Goal: Communication & Community: Answer question/provide support

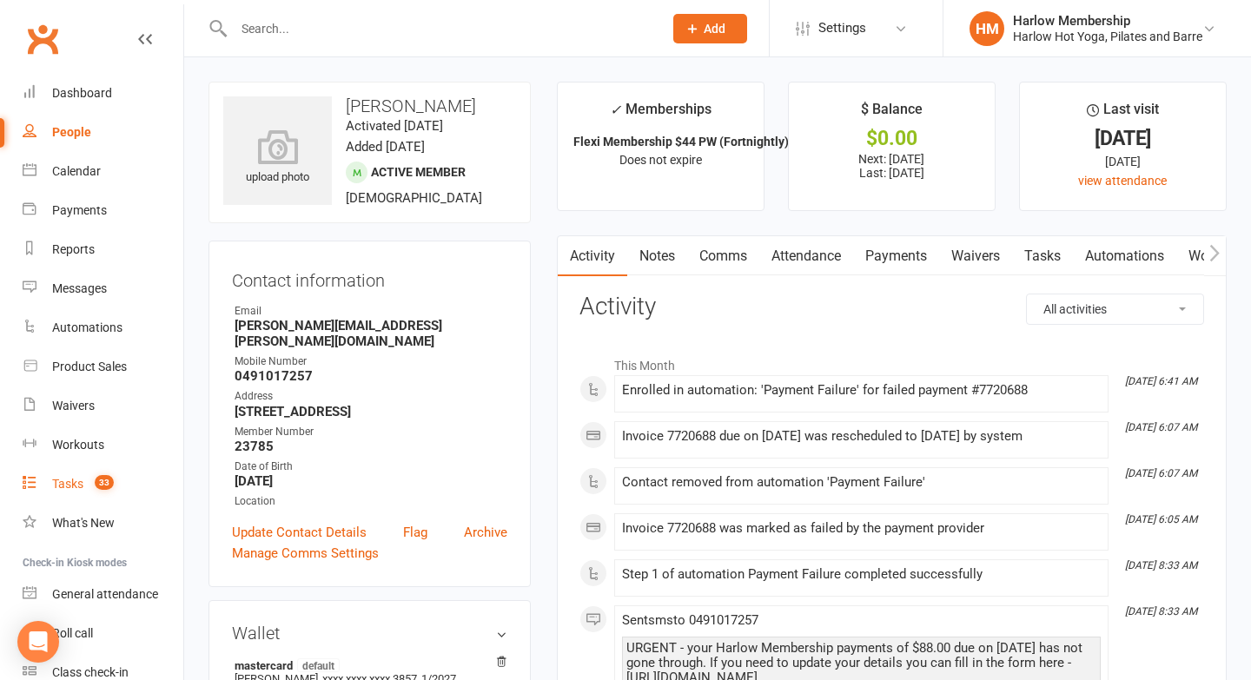
click at [69, 493] on link "Tasks 33" at bounding box center [103, 484] width 161 height 39
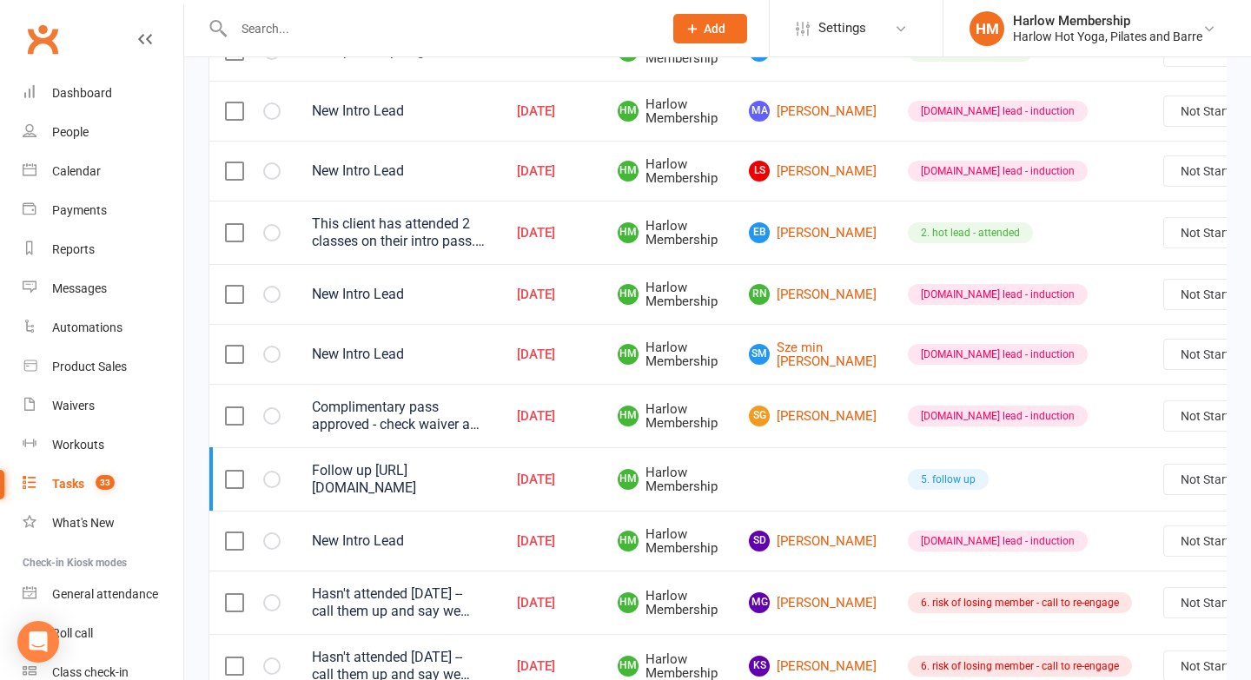
scroll to position [508, 0]
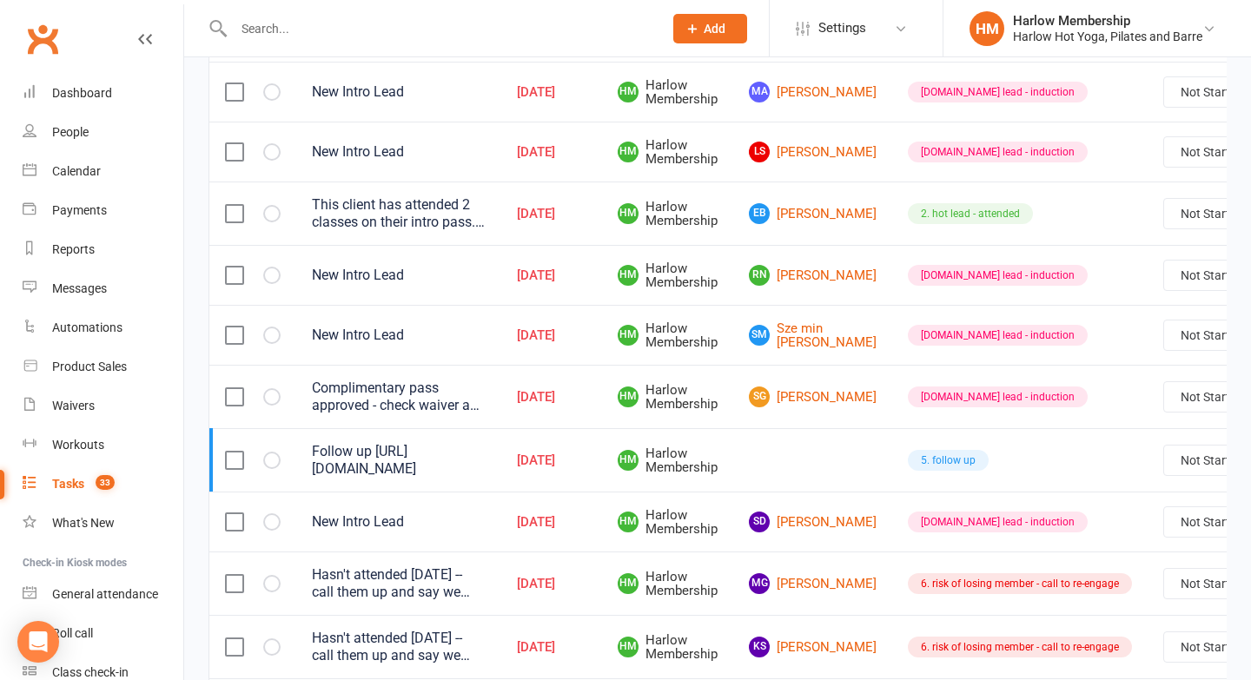
click at [1179, 339] on select "Not Started In Progress Waiting Complete" at bounding box center [1228, 336] width 129 height 30
select select "unstarted"
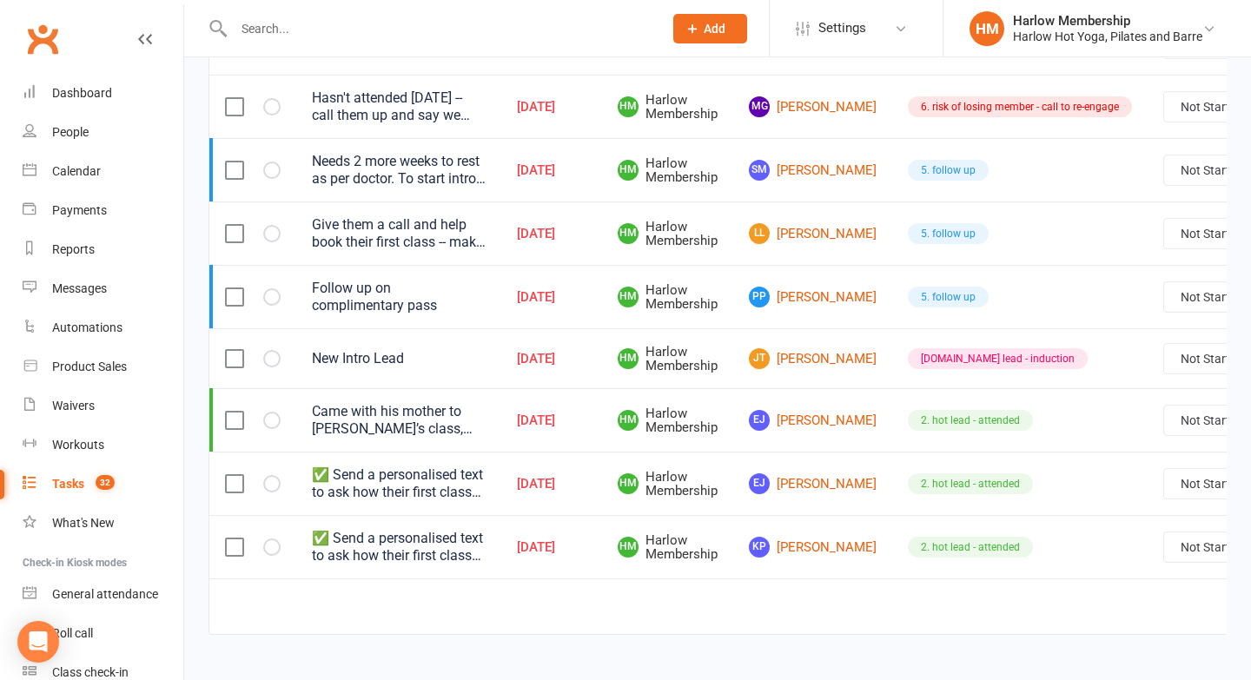
scroll to position [1334, 0]
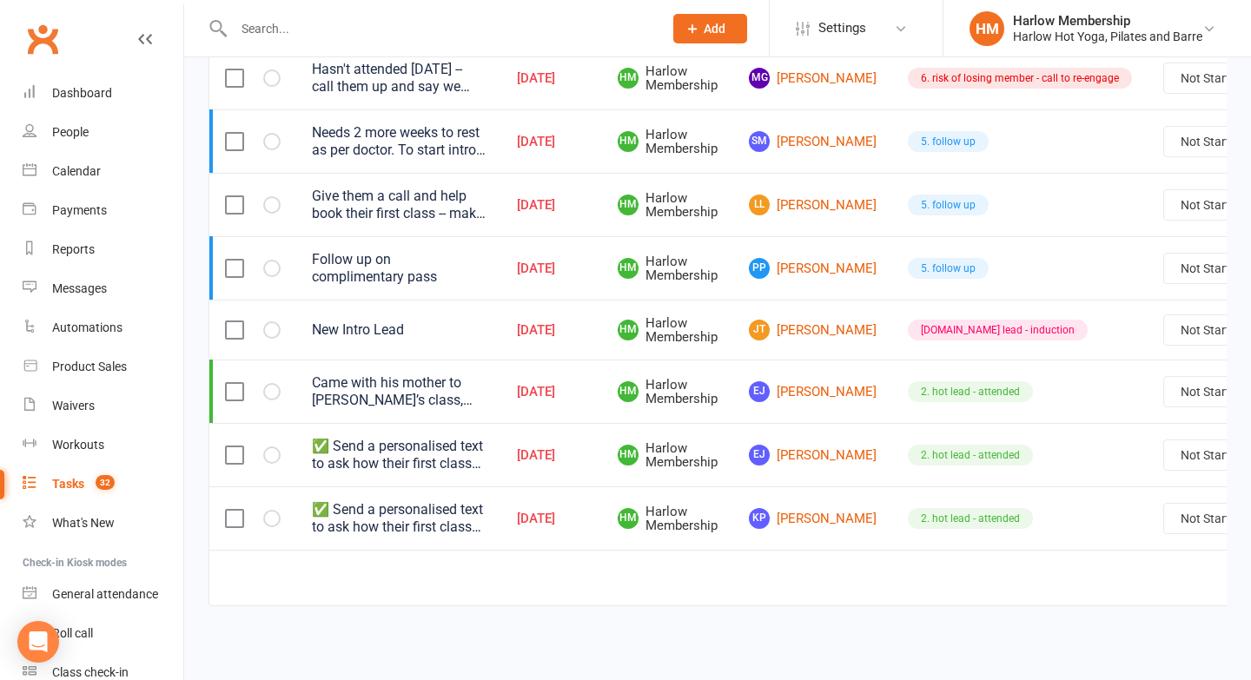
click at [1180, 519] on select "Not Started In Progress Waiting Complete" at bounding box center [1228, 519] width 129 height 30
select select "unstarted"
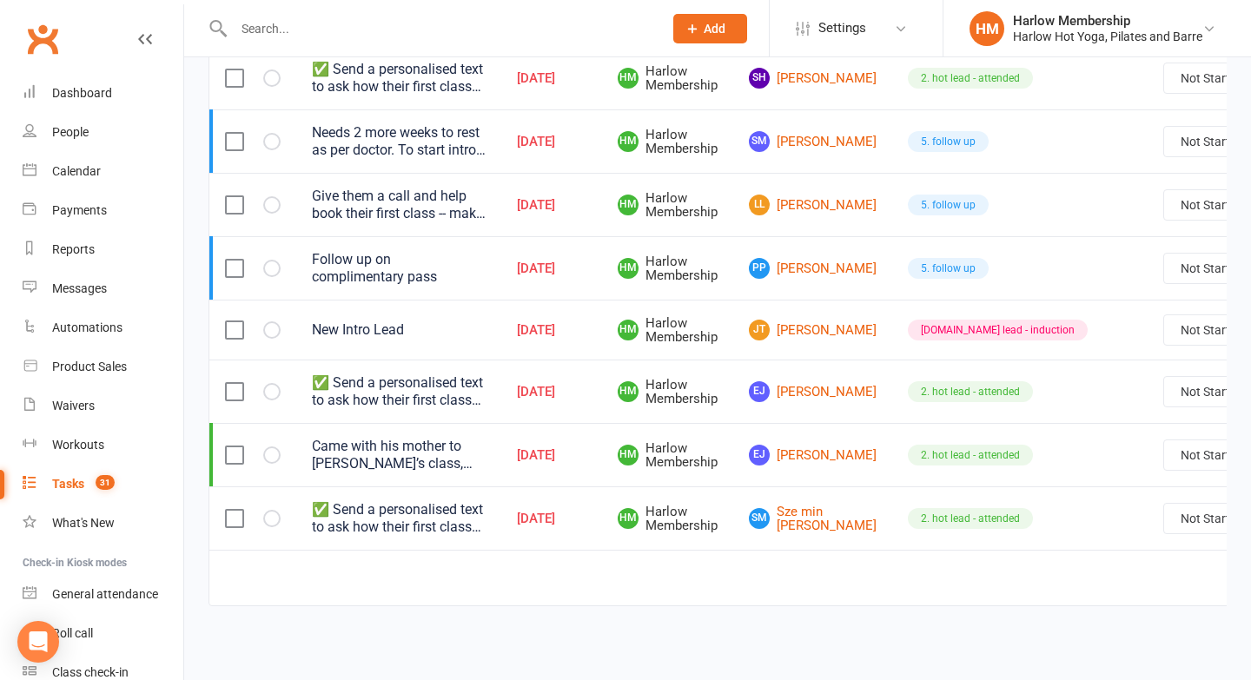
click at [1164, 523] on select "Not Started In Progress Waiting Complete" at bounding box center [1228, 519] width 129 height 30
select select "unstarted"
click at [1193, 520] on select "Not Started In Progress Waiting Complete" at bounding box center [1228, 519] width 129 height 30
select select "unstarted"
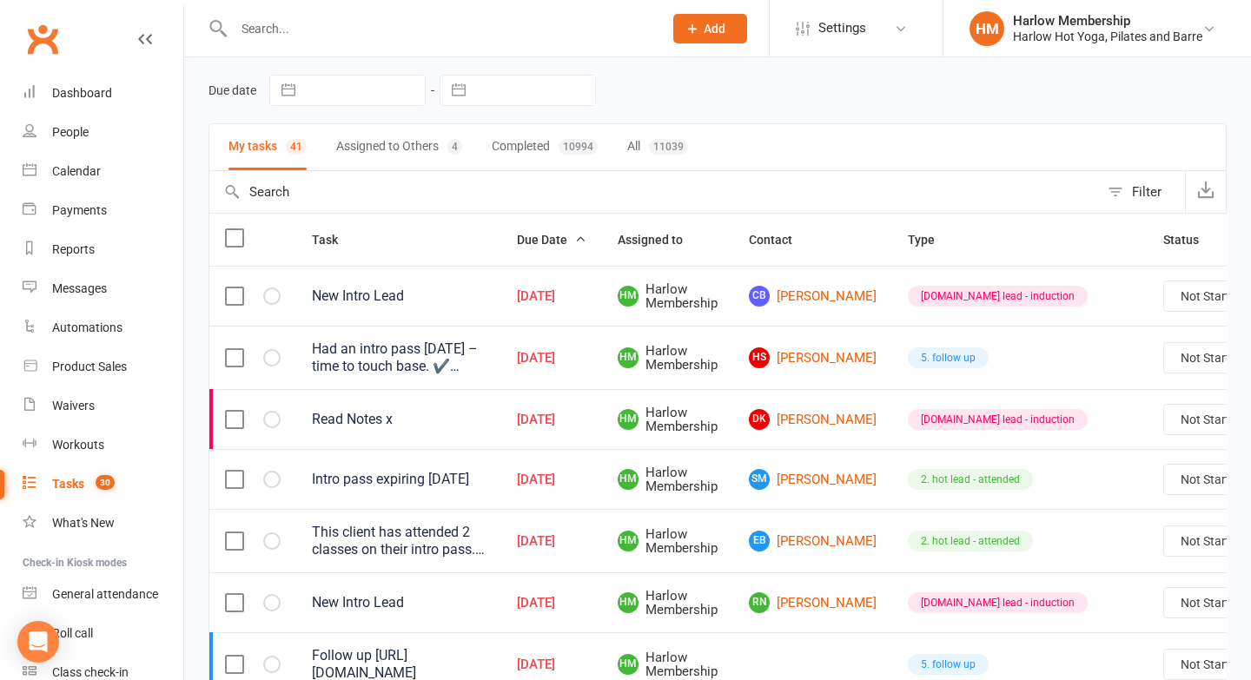
scroll to position [0, 0]
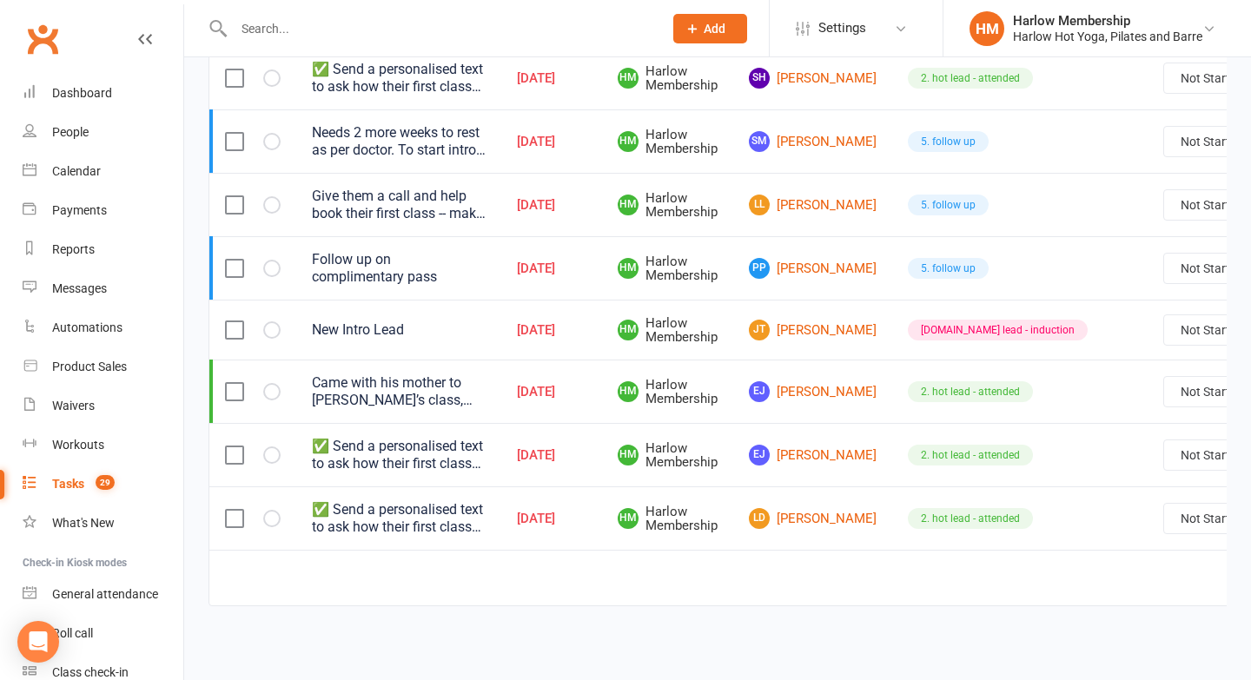
scroll to position [0, 94]
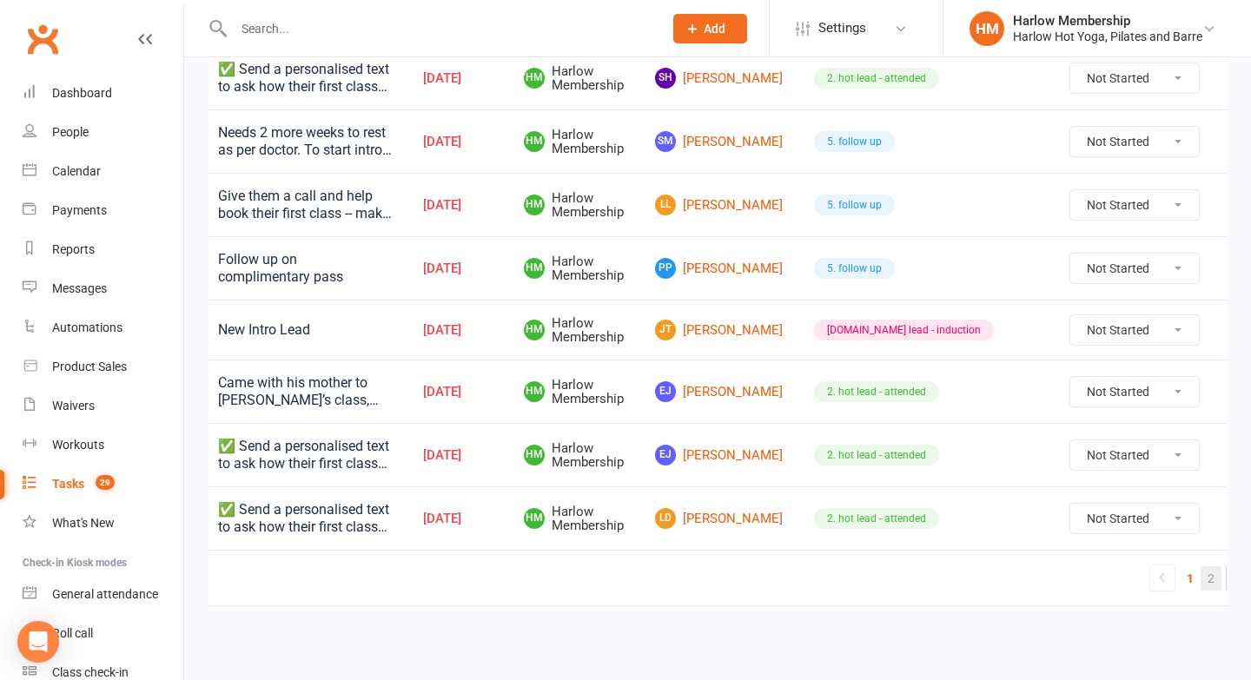
click at [1201, 574] on link "2" at bounding box center [1211, 578] width 21 height 24
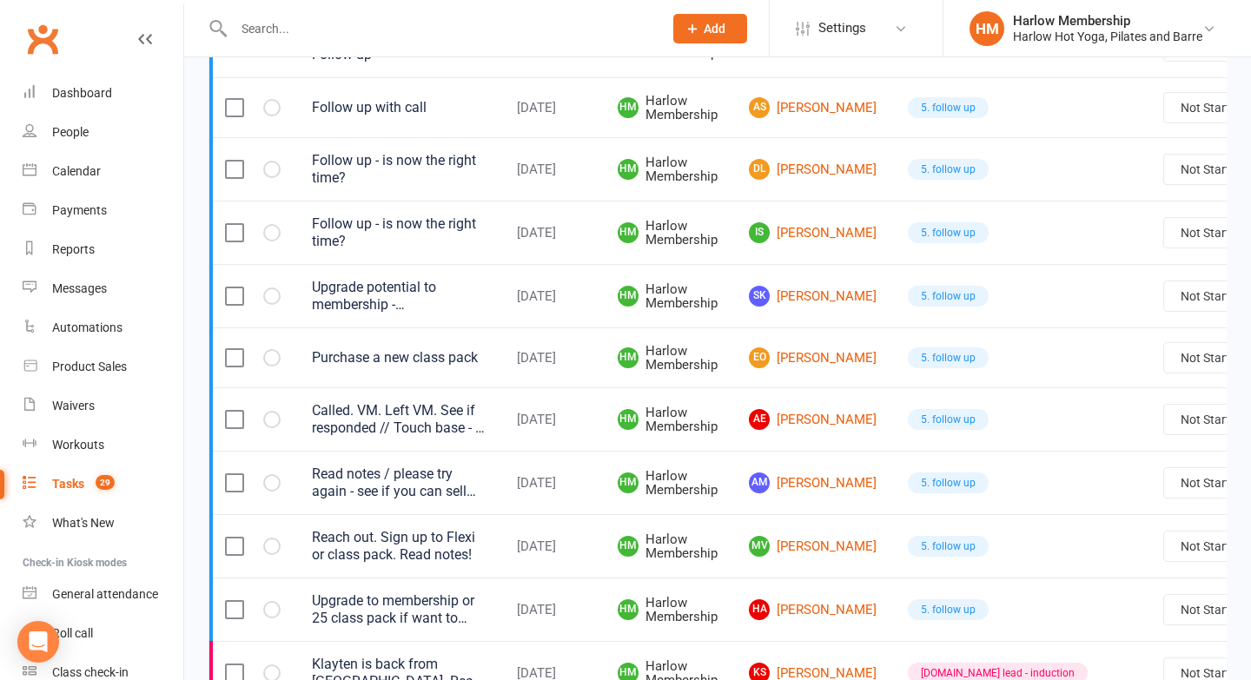
scroll to position [786, 0]
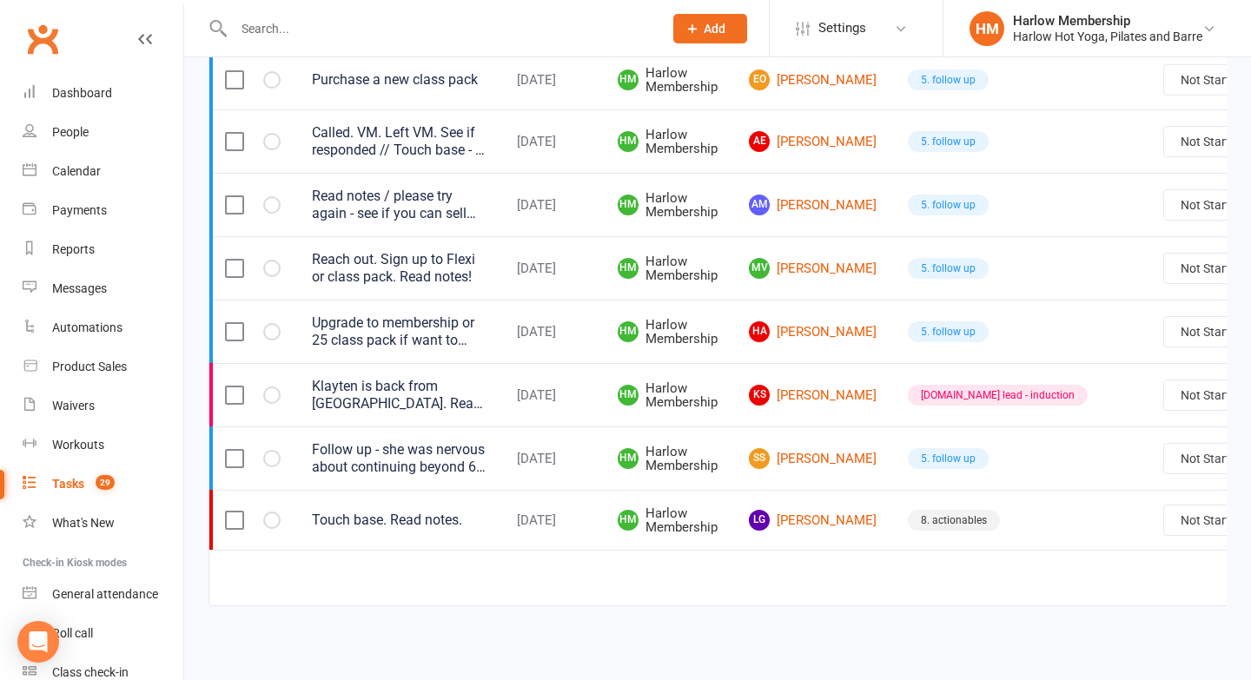
click at [1246, 577] on icon at bounding box center [1256, 577] width 21 height 21
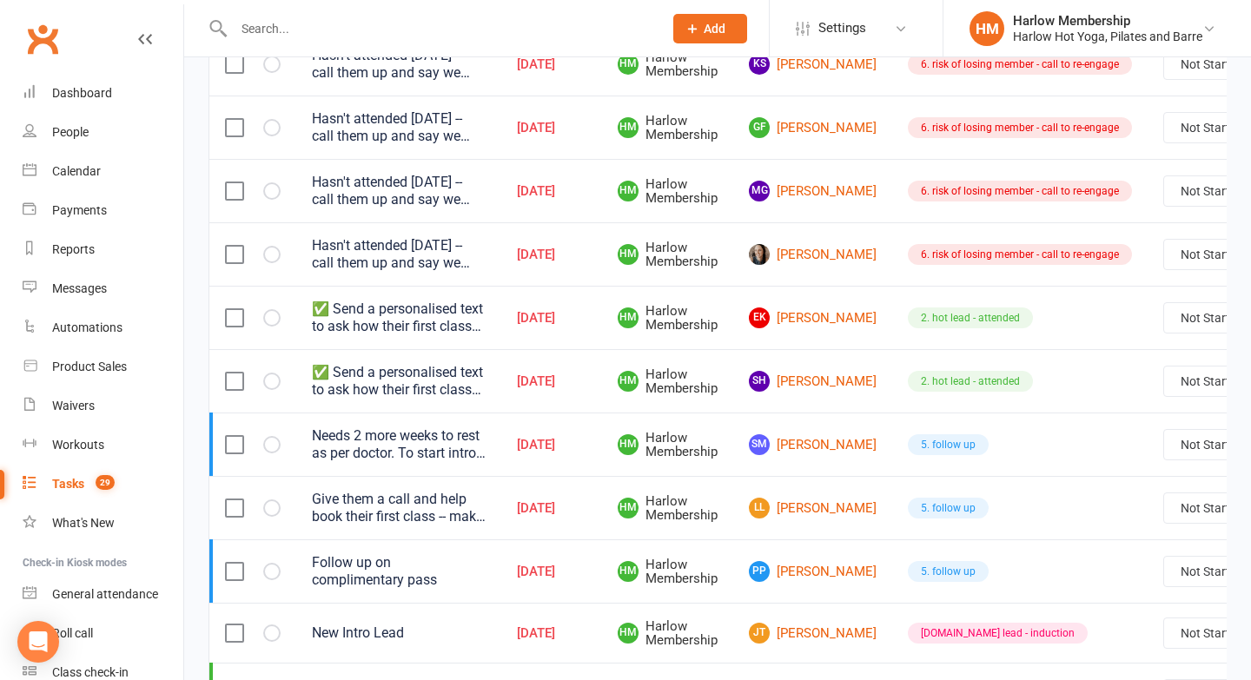
scroll to position [1334, 0]
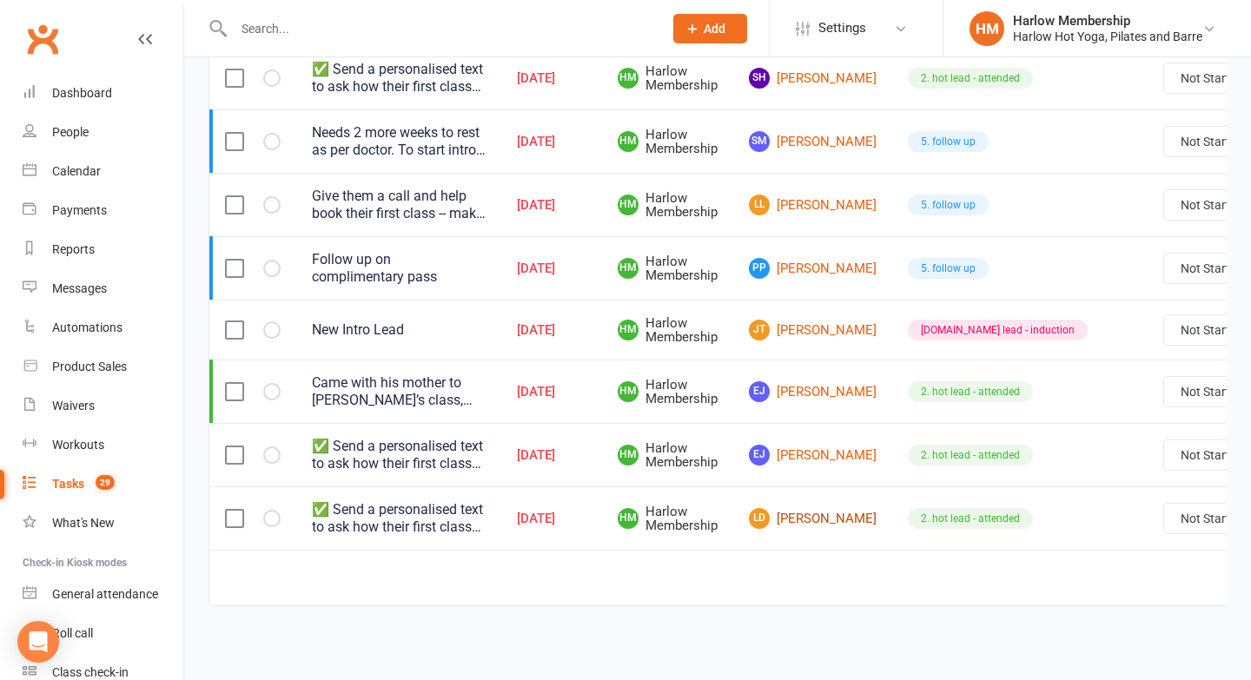
click at [789, 523] on link "LD Lauren Dixon" at bounding box center [813, 518] width 128 height 21
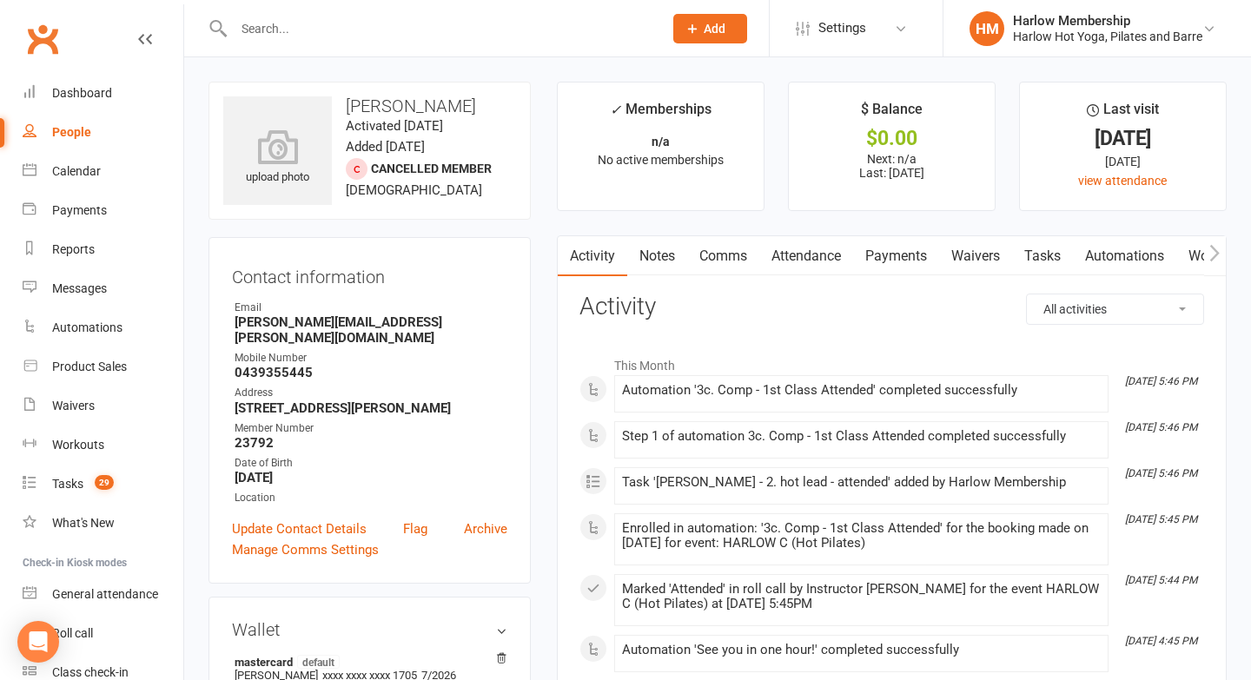
click at [723, 266] on link "Comms" at bounding box center [723, 256] width 72 height 40
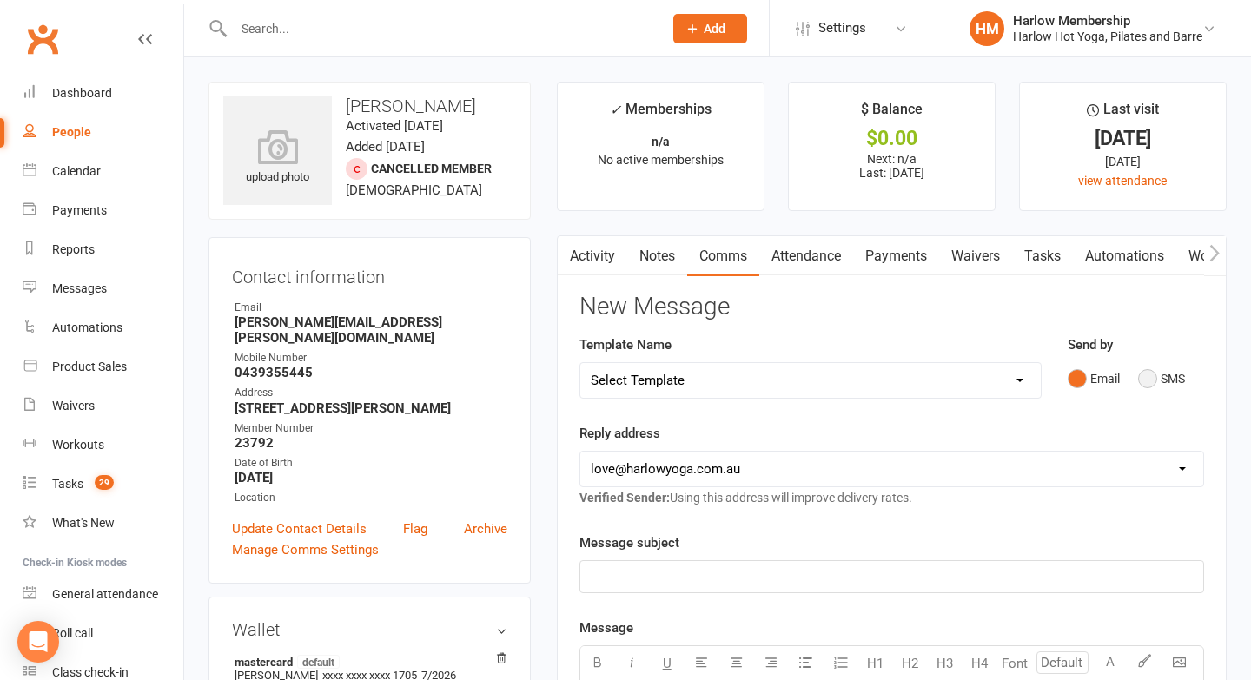
click at [1138, 377] on button "SMS" at bounding box center [1161, 378] width 47 height 33
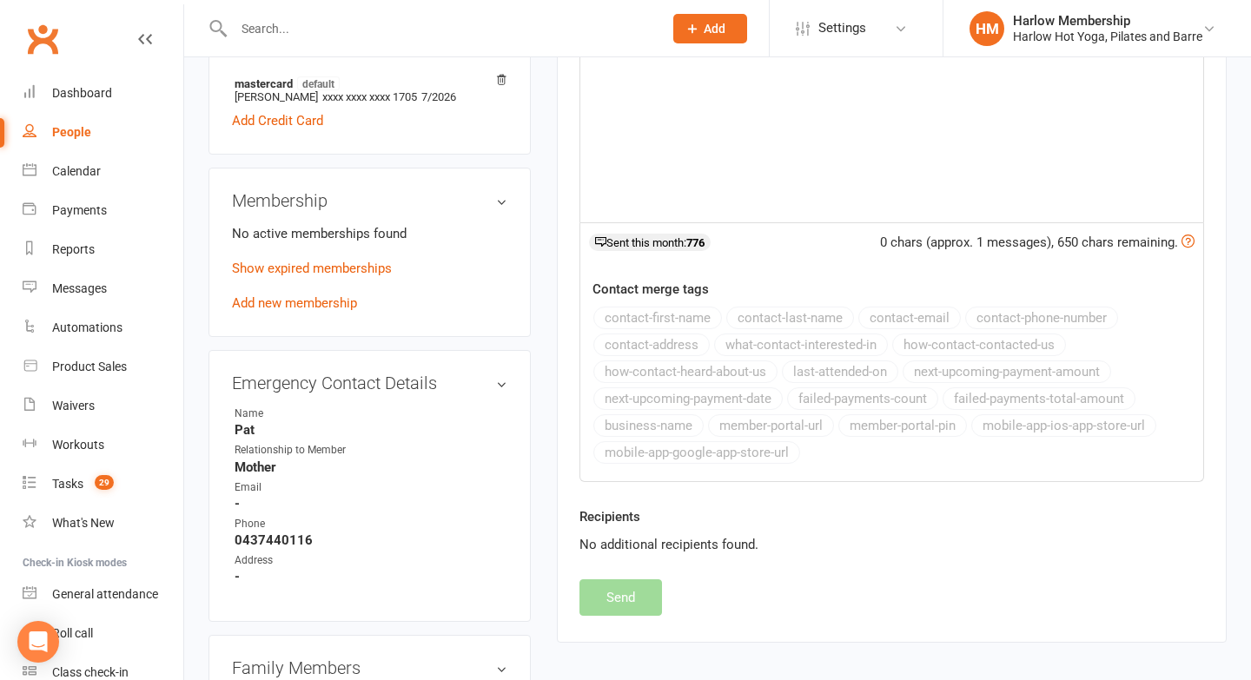
scroll to position [567, 0]
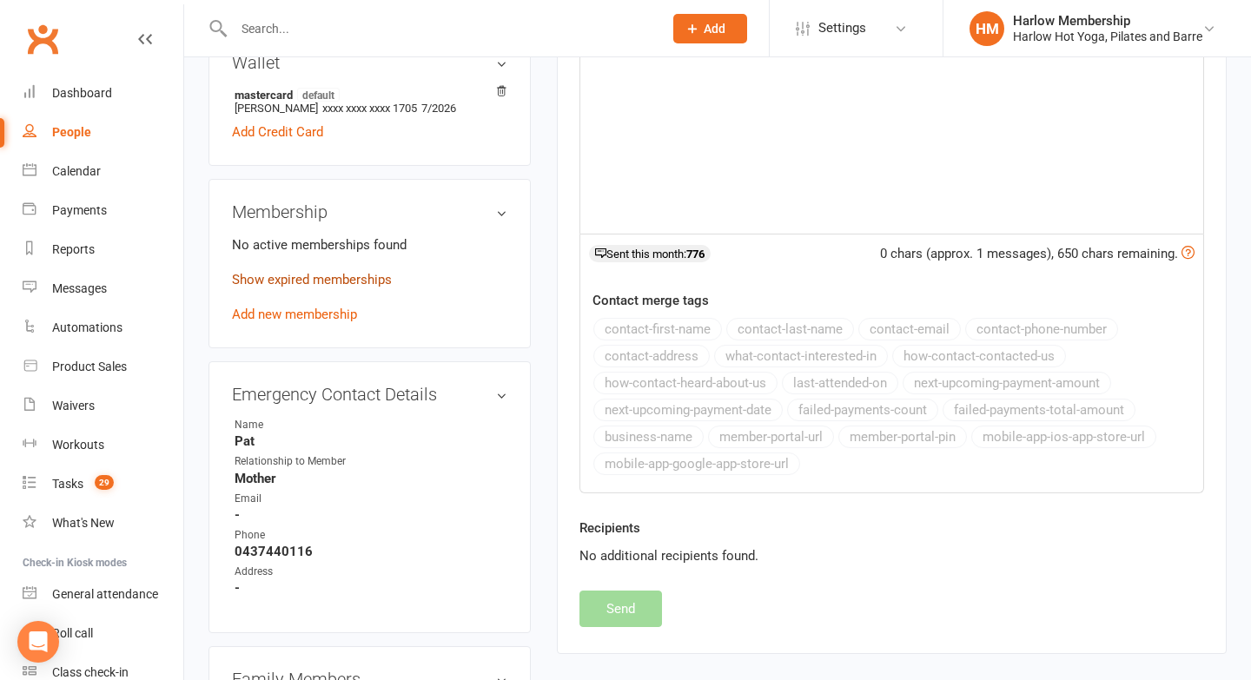
click at [332, 272] on link "Show expired memberships" at bounding box center [312, 280] width 160 height 16
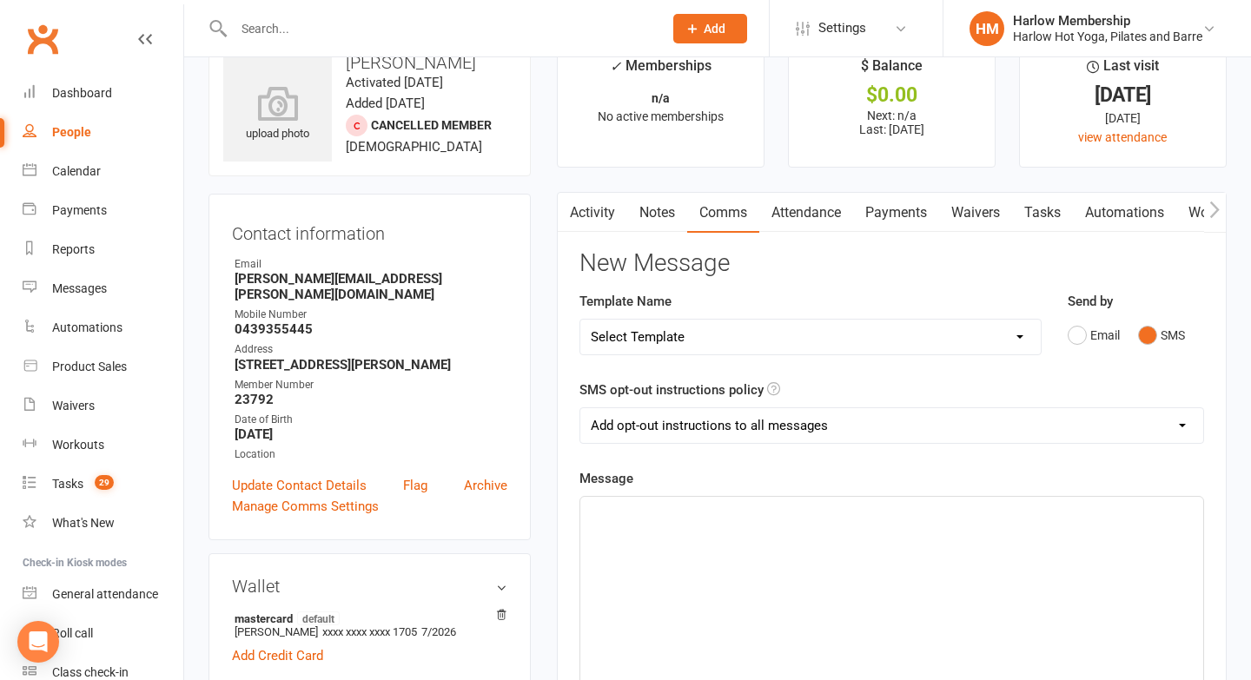
scroll to position [0, 0]
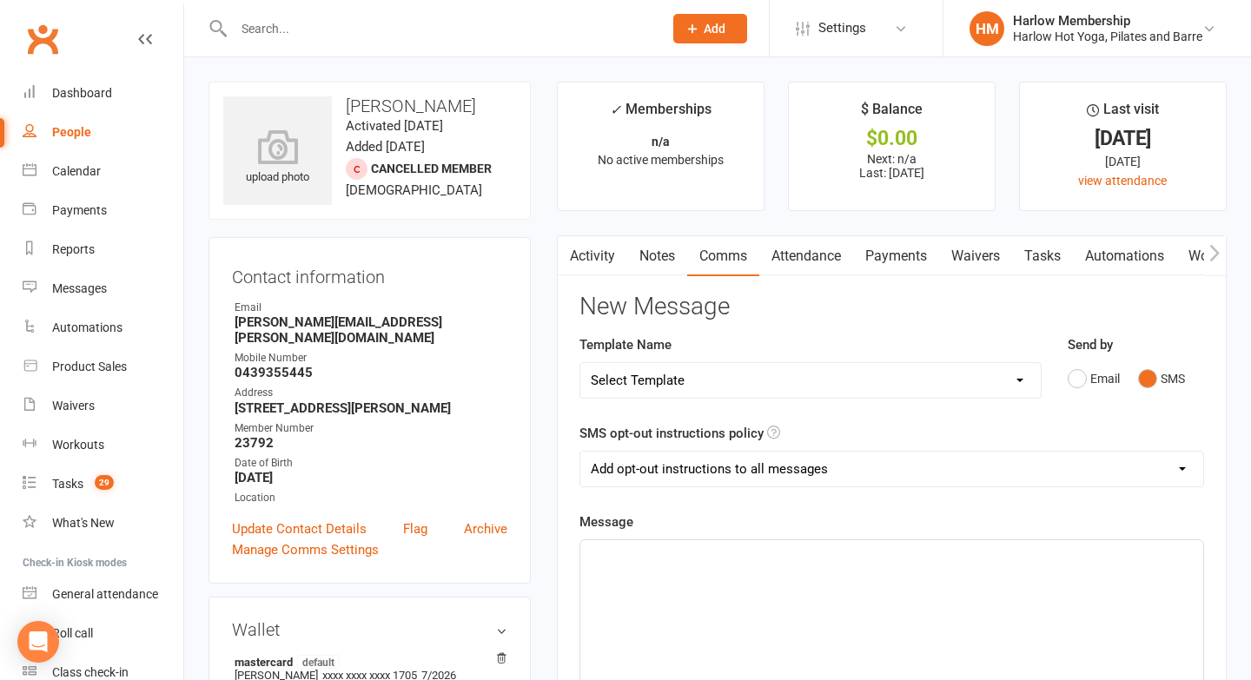
click at [648, 586] on div "﻿" at bounding box center [891, 670] width 623 height 261
click at [974, 551] on span "Hey Lauren! It's Krystyna. I'm back. How did you enjoy your Harlow class last n…" at bounding box center [888, 556] width 594 height 16
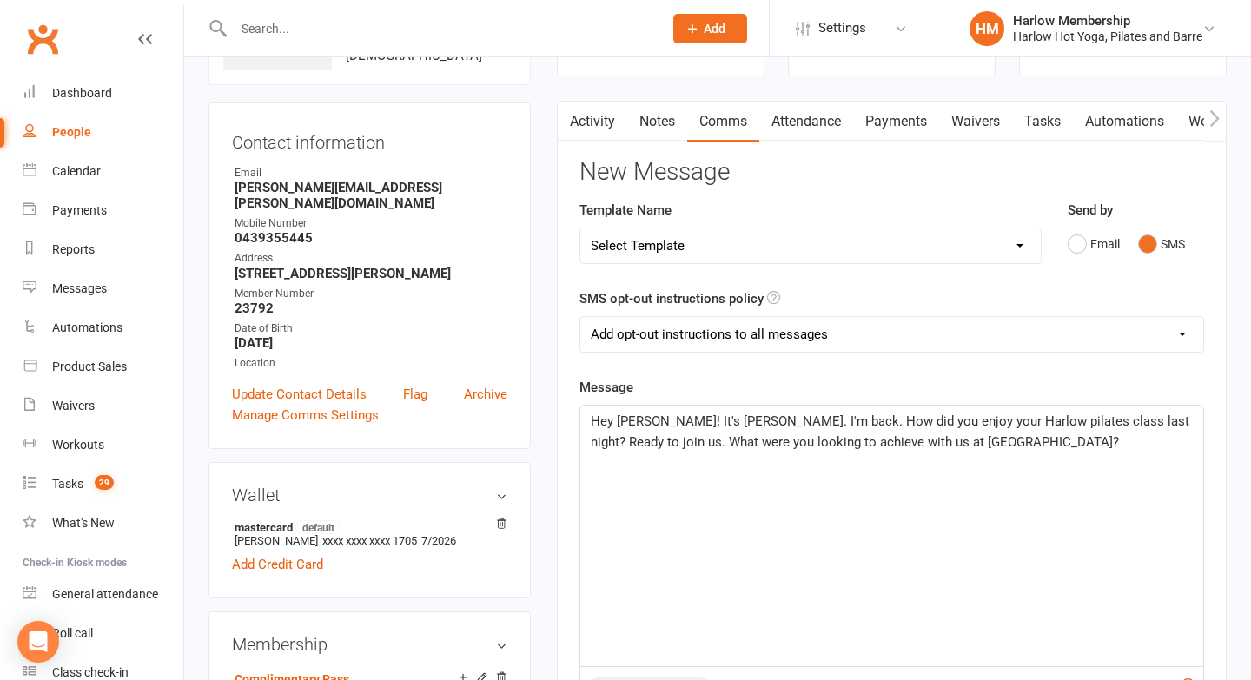
scroll to position [136, 0]
click at [1114, 419] on span "Hey Lauren! It's Krystyna. I'm back. How did you enjoy your Harlow pilates clas…" at bounding box center [892, 431] width 602 height 36
click at [798, 418] on span "Hey Lauren! It's Krystyna. I'm back. How did you enjoy your Harlow pilates clas…" at bounding box center [892, 431] width 602 height 36
drag, startPoint x: 795, startPoint y: 418, endPoint x: 738, endPoint y: 418, distance: 57.3
click at [738, 418] on span "Hey Lauren! It's Krystyna. I'm back. How did you enjoy your Harlow pilates clas…" at bounding box center [892, 431] width 602 height 36
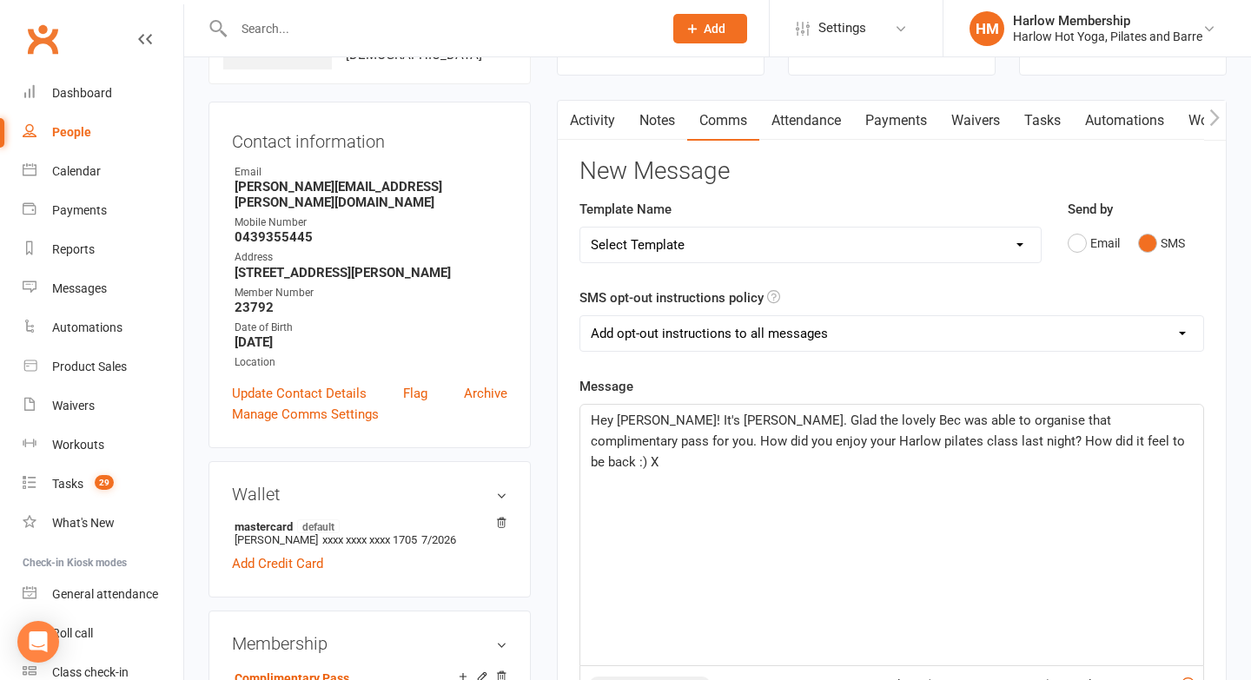
scroll to position [200, 0]
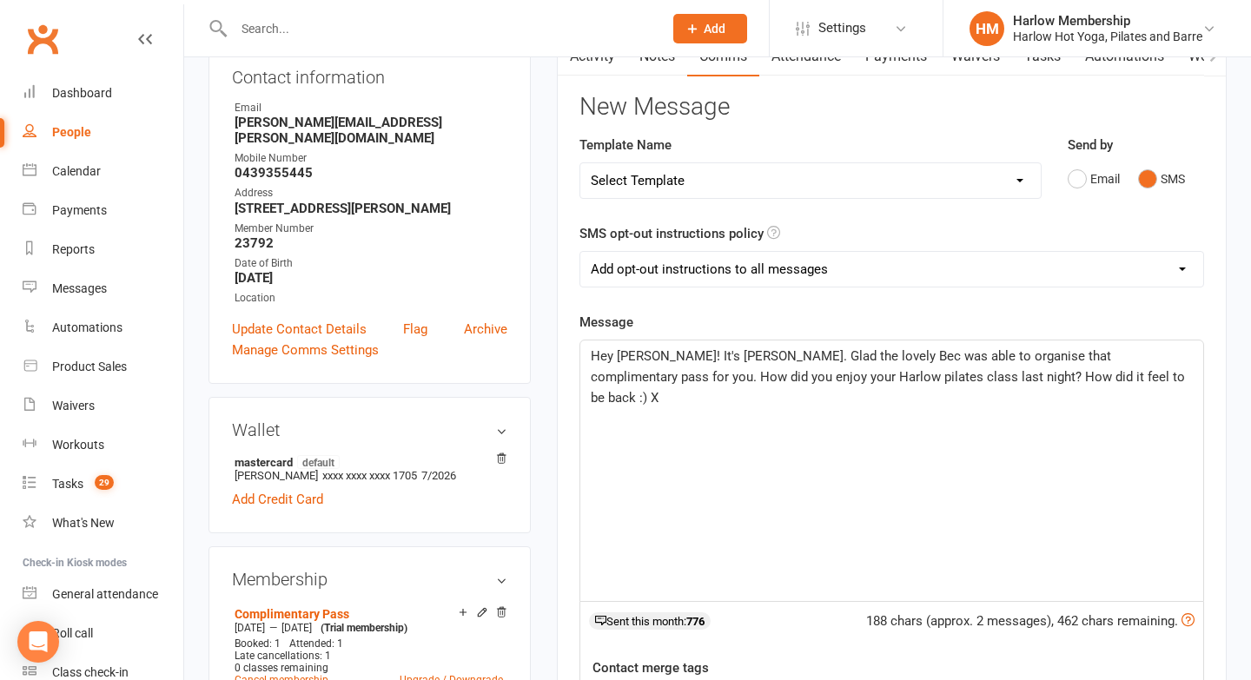
click at [942, 371] on span "Hey Lauren! It's Krystyna. Glad the lovely Bec was able to organise that compli…" at bounding box center [890, 376] width 598 height 57
drag, startPoint x: 854, startPoint y: 358, endPoint x: 922, endPoint y: 357, distance: 67.8
click at [922, 357] on span "Hey Lauren! It's Krystyna. Glad the lovely Bec was able to organise that compli…" at bounding box center [890, 376] width 598 height 57
click at [901, 356] on span "Hey Lauren! It's Krystyna. Glad the lovely Bec organise that complimentary pass…" at bounding box center [888, 366] width 595 height 36
drag, startPoint x: 1027, startPoint y: 357, endPoint x: 938, endPoint y: 348, distance: 89.0
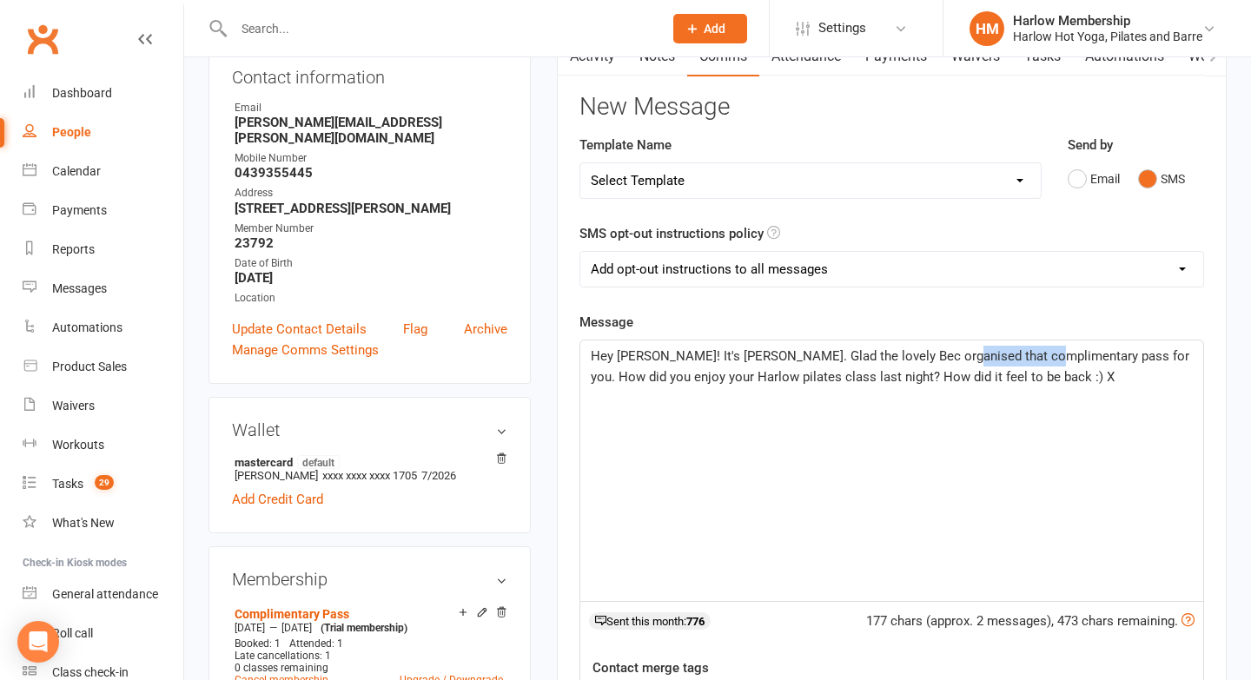
click at [938, 348] on span "Hey Lauren! It's Krystyna. Glad the lovely Bec organised that complimentary pas…" at bounding box center [892, 366] width 602 height 36
drag, startPoint x: 1014, startPoint y: 357, endPoint x: 744, endPoint y: 357, distance: 269.3
click at [744, 357] on span "Hey Lauren! It's Krystyna. Glad the lovely Bec organised that pass for you. How…" at bounding box center [886, 366] width 591 height 36
click at [782, 376] on p "Hey Lauren! It's Krystyna. I'm back. How did you enjoy your Harlow pilates clas…" at bounding box center [892, 367] width 602 height 42
click at [673, 379] on span "Hey Lauren! It's Krystyna. I'm back. How did you enjoy your Harlow pilates clas…" at bounding box center [892, 366] width 602 height 36
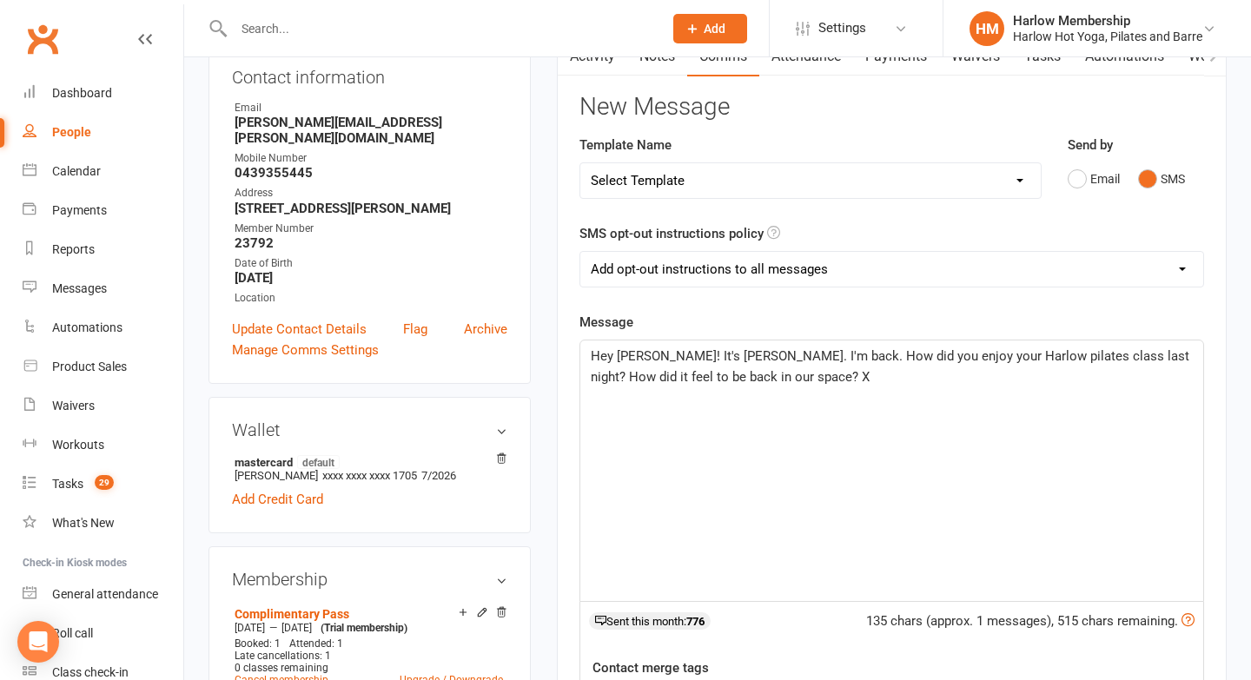
click at [722, 382] on span "Hey Lauren! It's Krystyna. I'm back. How did you enjoy your Harlow pilates clas…" at bounding box center [892, 366] width 602 height 36
click at [714, 378] on span "Hey Lauren! It's Krystyna. I'm back. How did you enjoy your Harlow pilates clas…" at bounding box center [892, 366] width 602 height 36
click at [800, 376] on span "Hey Lauren! It's Krystyna. I'm back. How did you enjoy your Harlow pilates clas…" at bounding box center [892, 366] width 602 height 36
click at [881, 406] on div "Hey Lauren! It's Krystyna. I'm back. How did you enjoy your Harlow pilates clas…" at bounding box center [891, 471] width 623 height 261
click at [1014, 387] on p "Hey Lauren! It's Krystyna. I'm back. How did you enjoy your Harlow pilates clas…" at bounding box center [892, 367] width 602 height 42
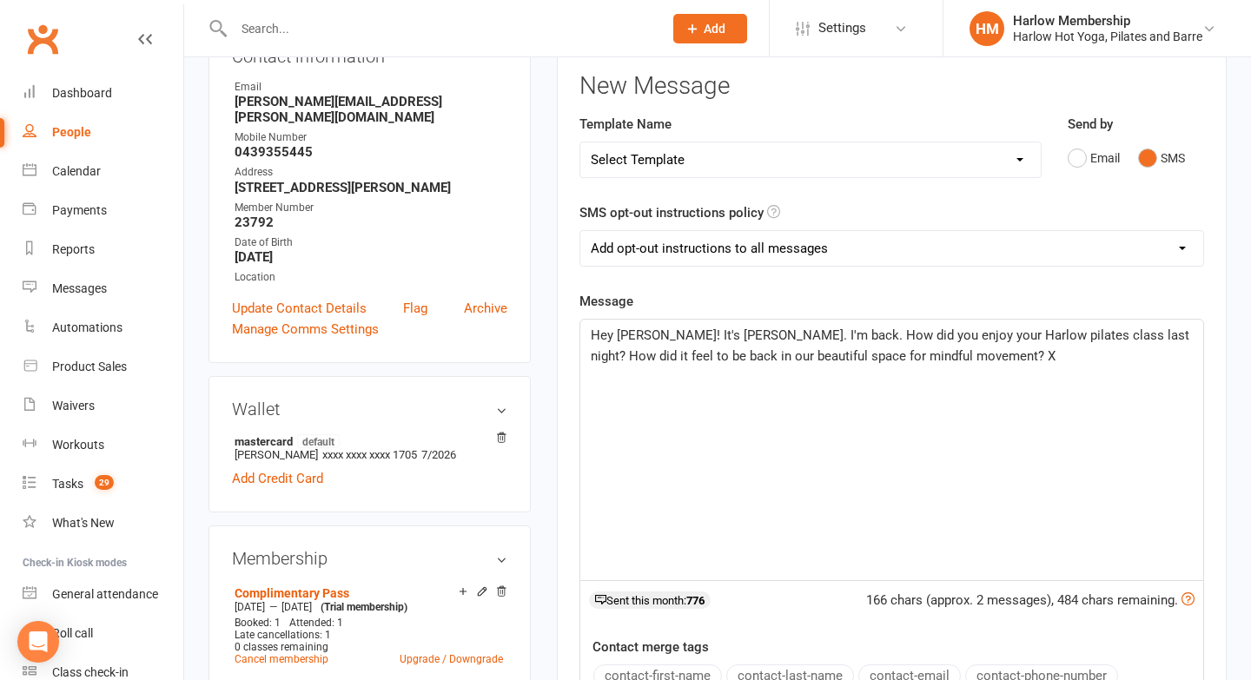
scroll to position [222, 0]
drag, startPoint x: 682, startPoint y: 355, endPoint x: 933, endPoint y: 350, distance: 251.1
click at [933, 350] on span "Hey Lauren! It's Krystyna. I'm back. How did you enjoy your Harlow pilates clas…" at bounding box center [892, 345] width 602 height 36
click at [1115, 339] on span "Hey Lauren! It's Krystyna. I'm back. How did you enjoy your Harlow pilates clas…" at bounding box center [892, 345] width 602 height 36
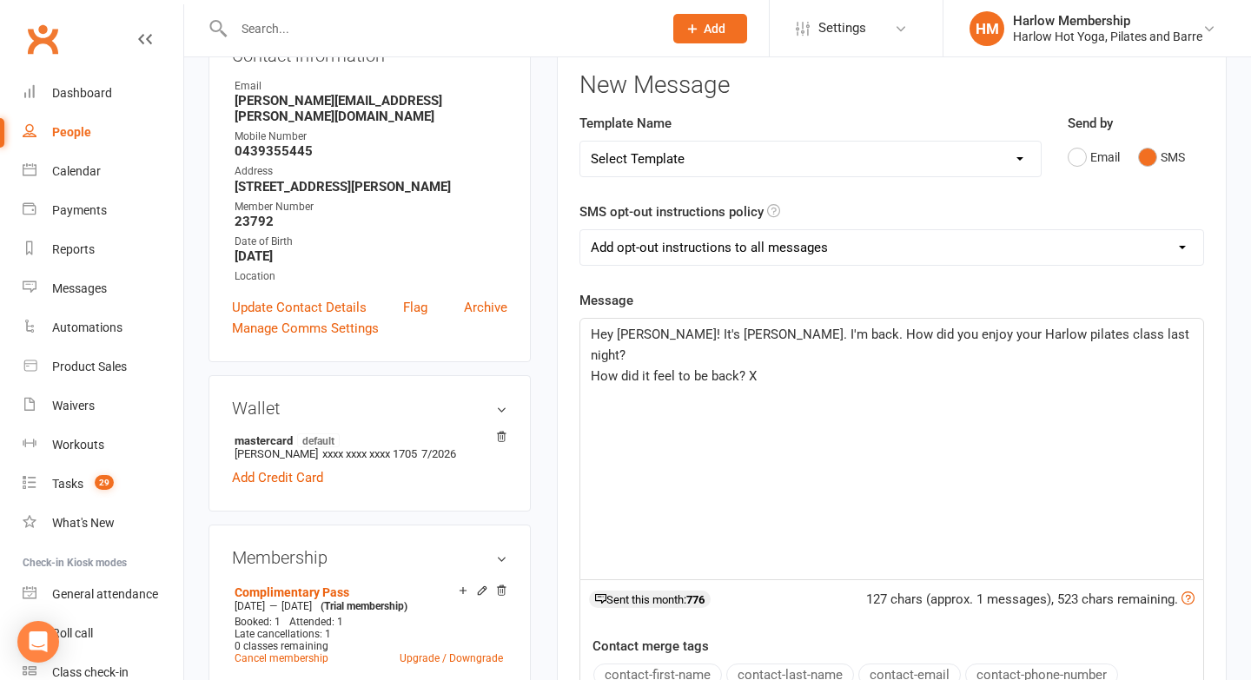
click at [736, 368] on span "How did it feel to be back? X" at bounding box center [674, 376] width 166 height 16
click at [768, 430] on div "Hey Lauren! It's Krystyna. I'm back. How did you enjoy your Harlow pilates clas…" at bounding box center [891, 449] width 623 height 261
click at [735, 368] on span "How did it feel to be back, lovely? X" at bounding box center [694, 376] width 206 height 16
drag, startPoint x: 793, startPoint y: 333, endPoint x: 665, endPoint y: 324, distance: 128.0
click at [665, 324] on p "Hey Lauren! It's Krystyna. I'm back. How did you enjoy your Harlow pilates clas…" at bounding box center [892, 345] width 602 height 42
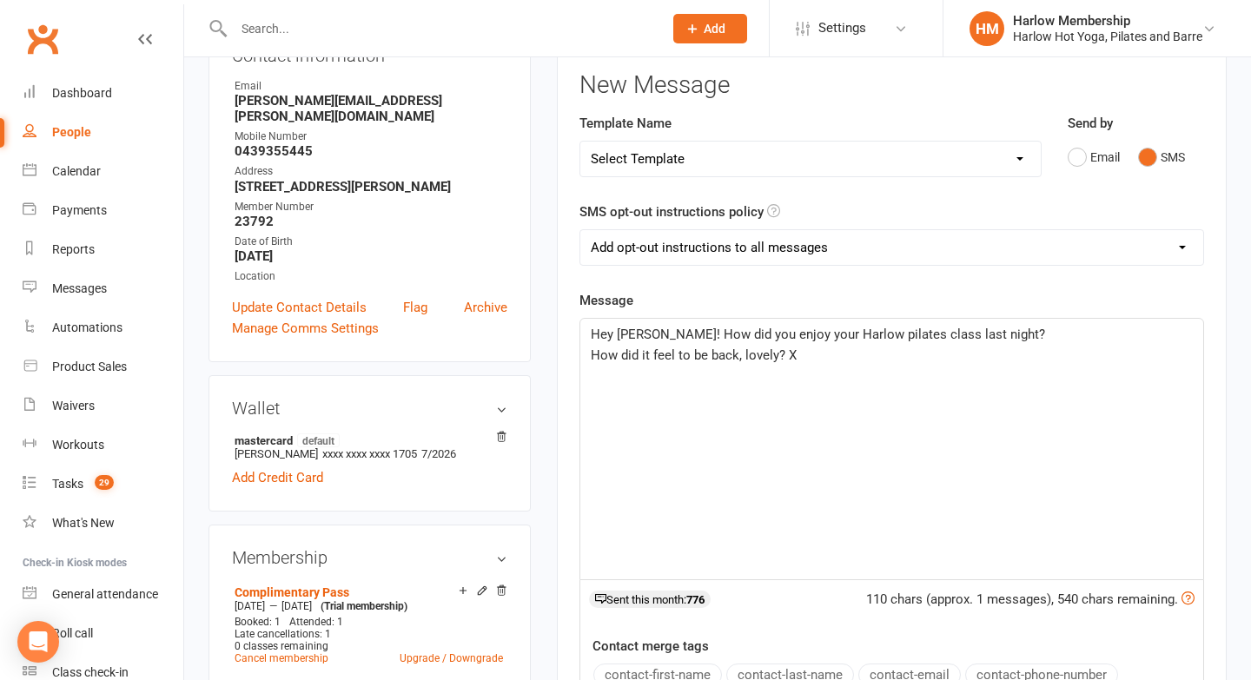
click at [595, 362] on span "How did it feel to be back, lovely? X" at bounding box center [694, 355] width 206 height 16
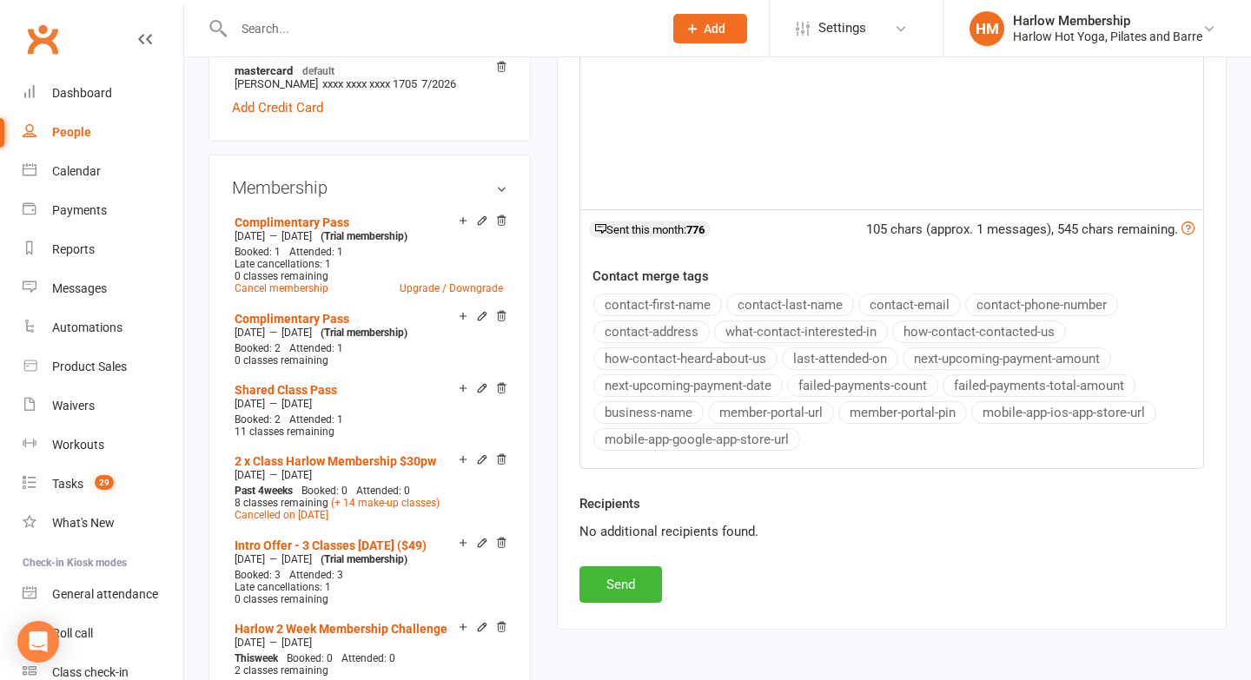
scroll to position [597, 0]
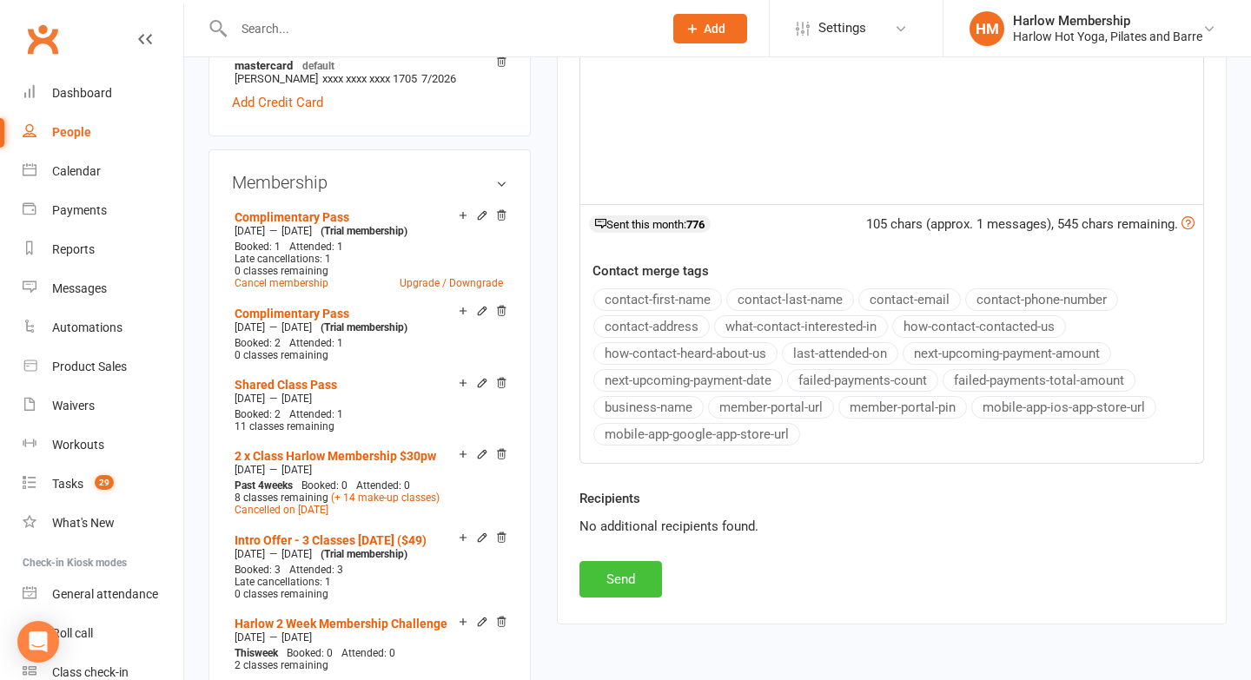
click at [624, 586] on button "Send" at bounding box center [620, 579] width 83 height 36
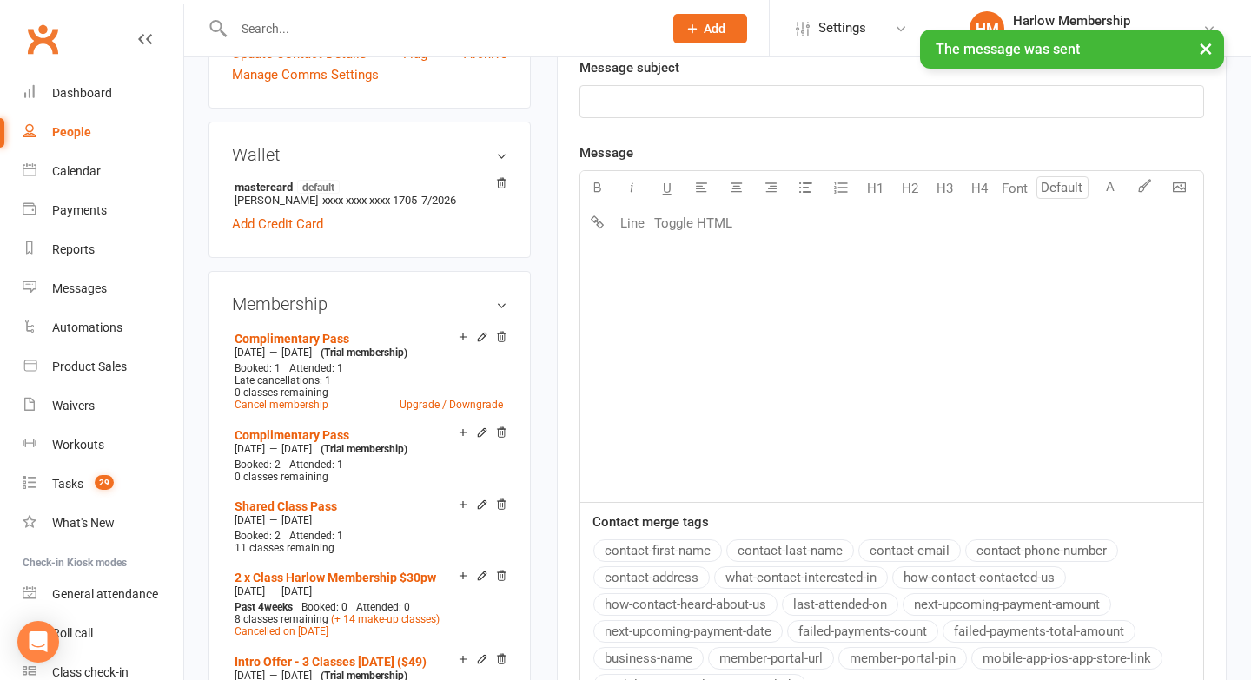
scroll to position [0, 0]
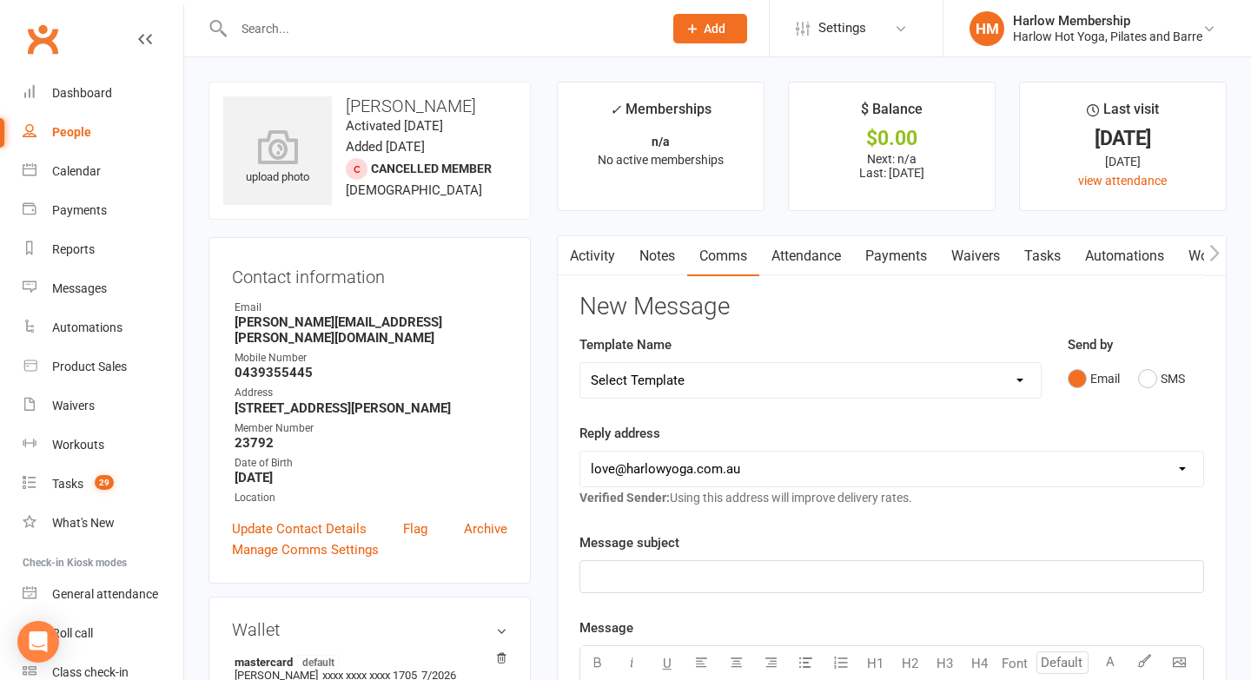
click at [1035, 250] on link "Tasks" at bounding box center [1042, 256] width 61 height 40
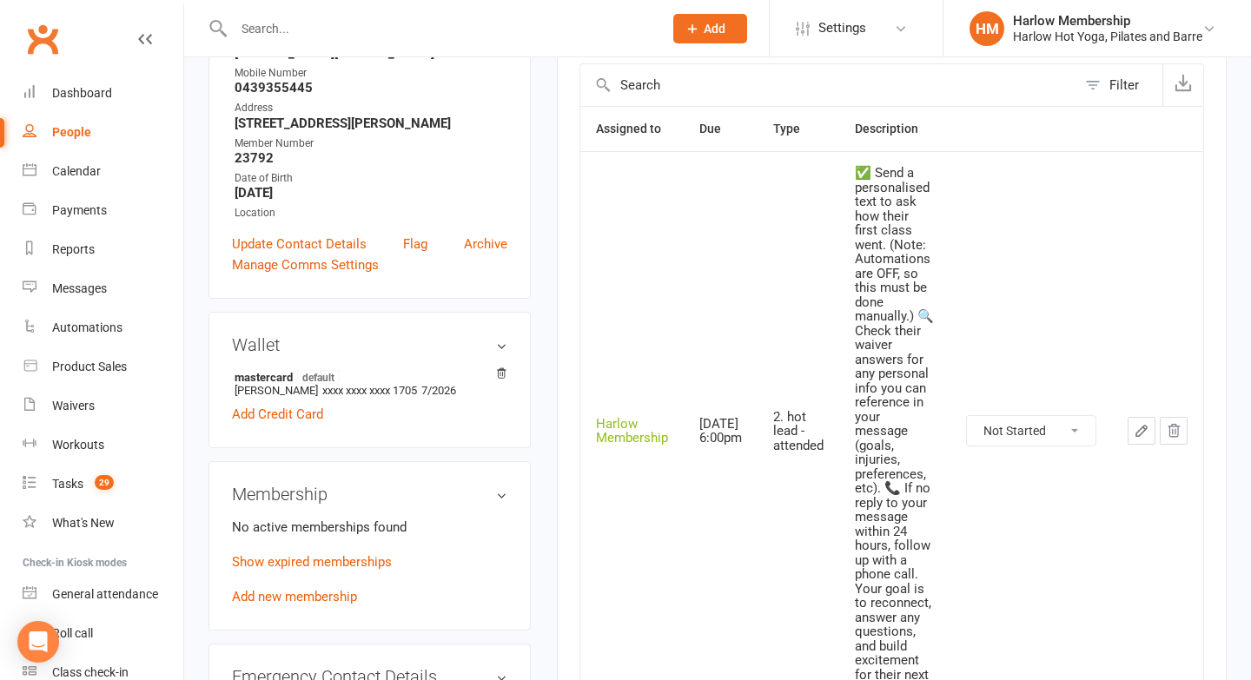
scroll to position [284, 0]
click at [1017, 433] on select "Not Started In Progress Waiting Complete" at bounding box center [1031, 432] width 129 height 30
select select "unstarted"
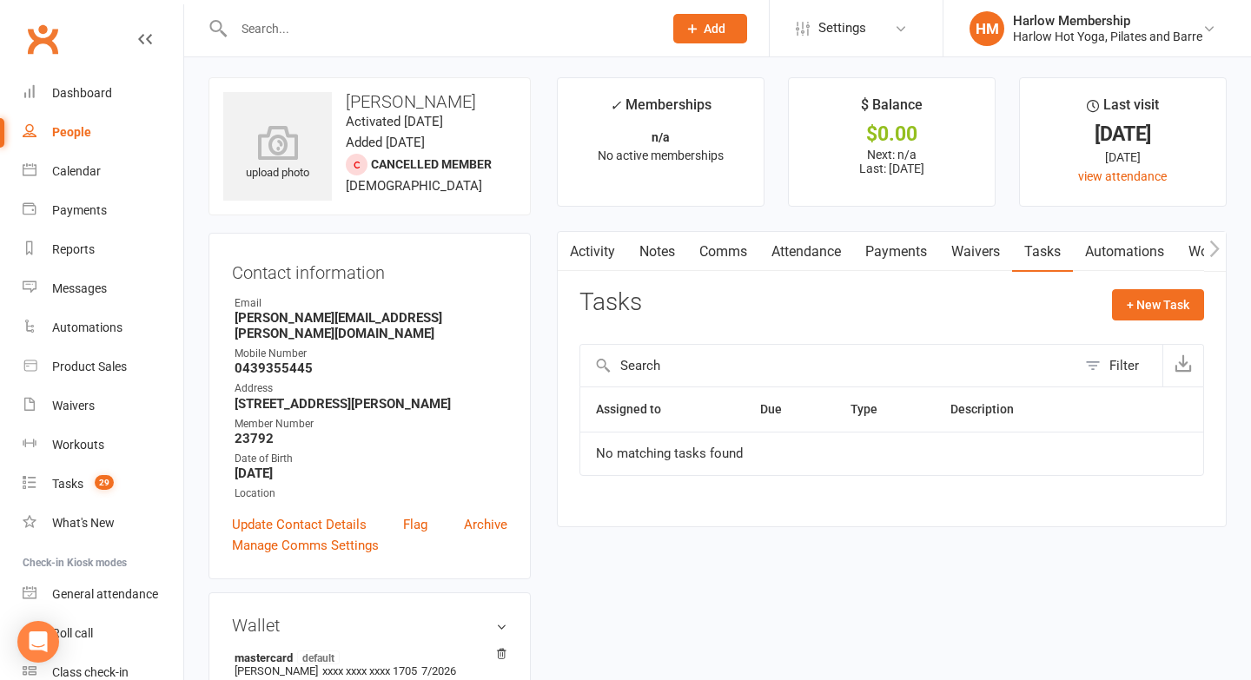
scroll to position [0, 0]
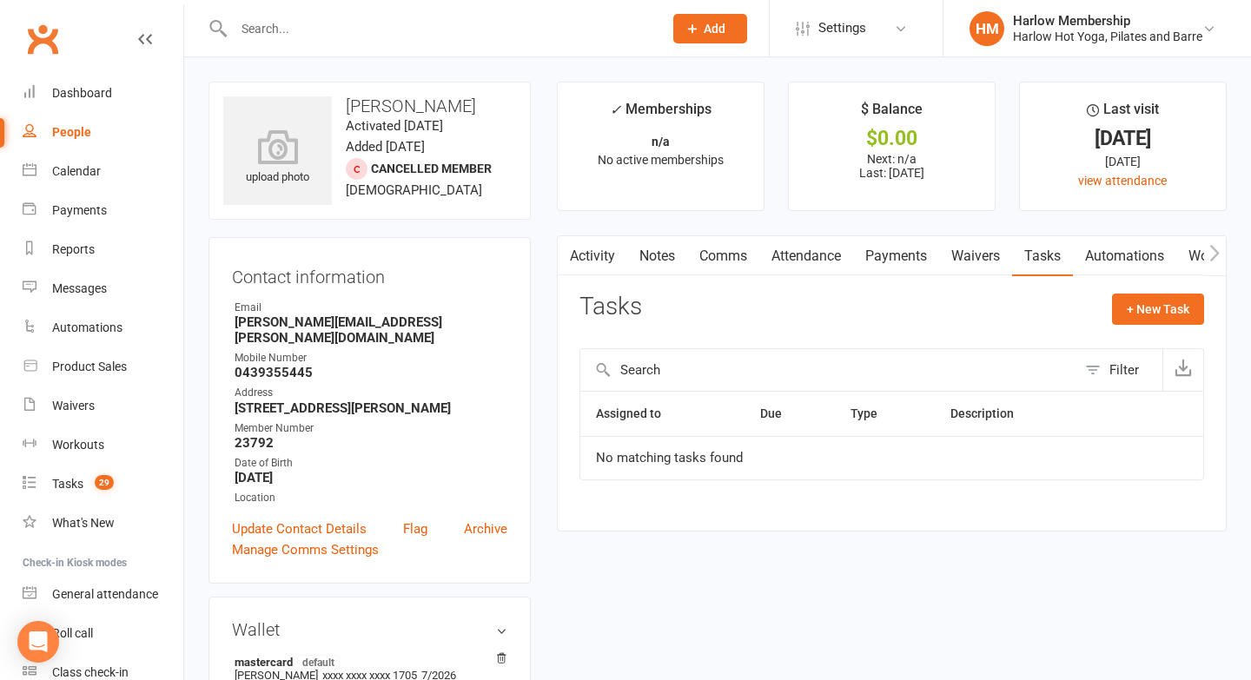
click at [619, 257] on link "Activity" at bounding box center [592, 256] width 69 height 40
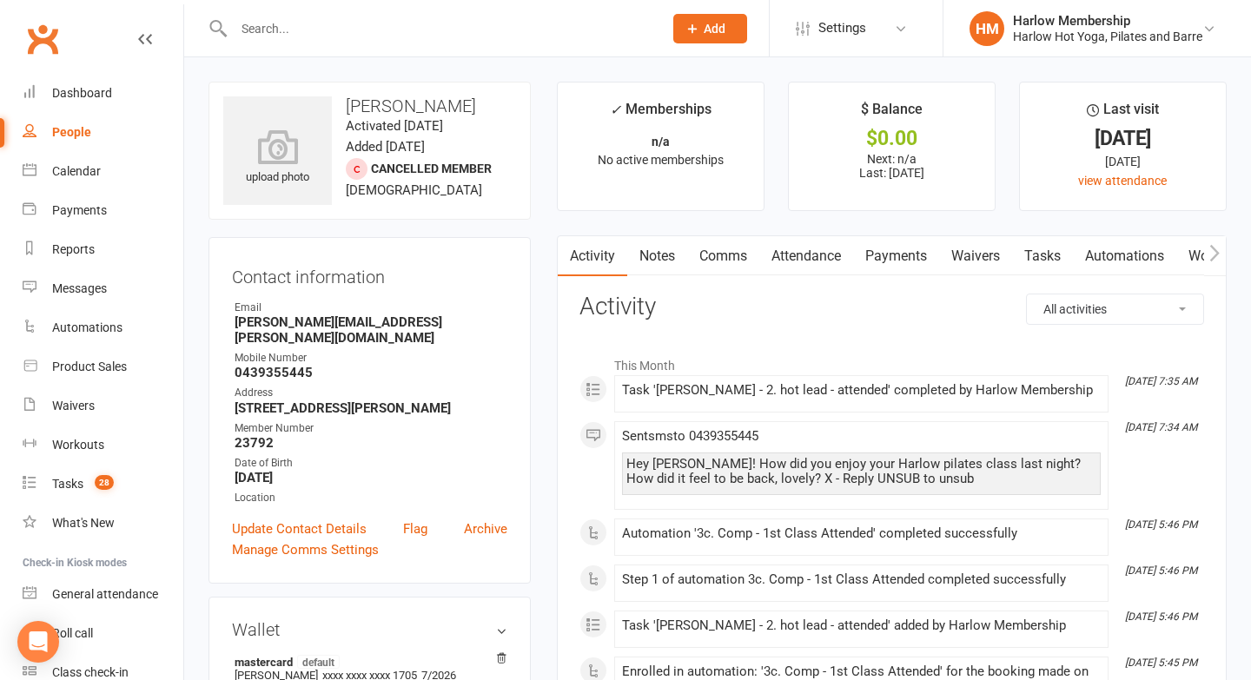
click at [665, 461] on div "Hey Lauren! How did you enjoy your Harlow pilates class last night? How did it …" at bounding box center [861, 472] width 470 height 30
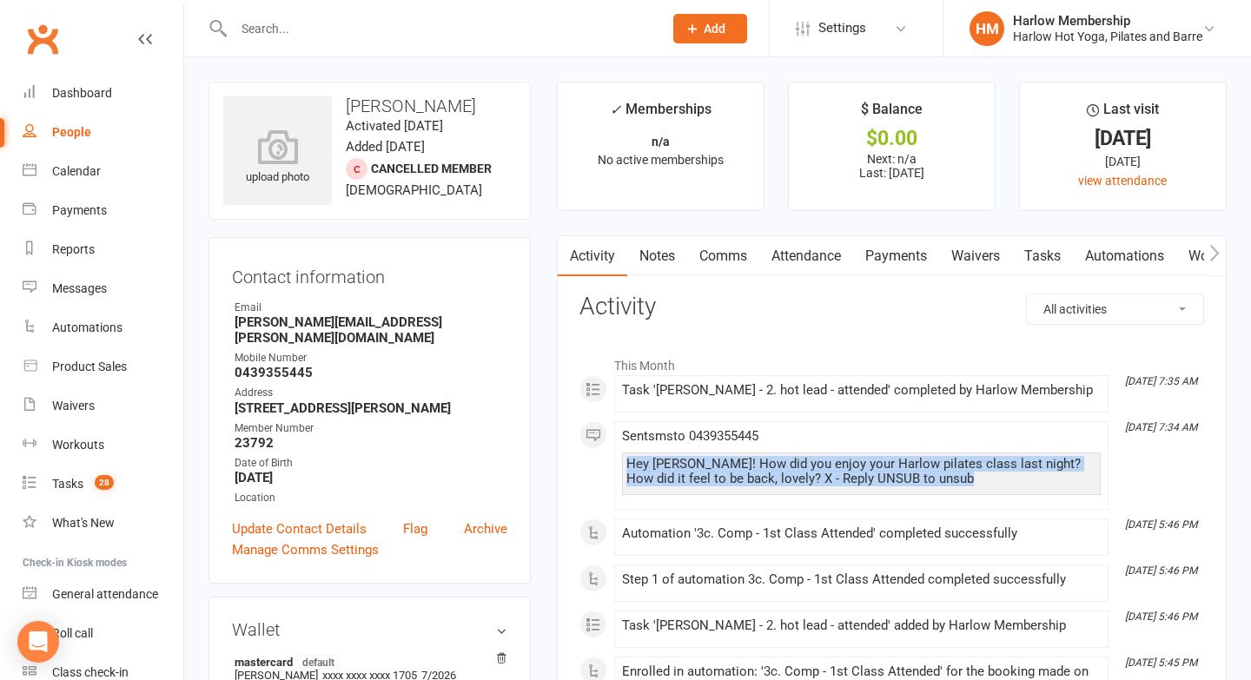
click at [665, 461] on div "Hey Lauren! How did you enjoy your Harlow pilates class last night? How did it …" at bounding box center [861, 472] width 470 height 30
copy div "Hey Lauren! How did you enjoy your Harlow pilates class last night? How did it …"
click at [649, 259] on link "Notes" at bounding box center [657, 256] width 60 height 40
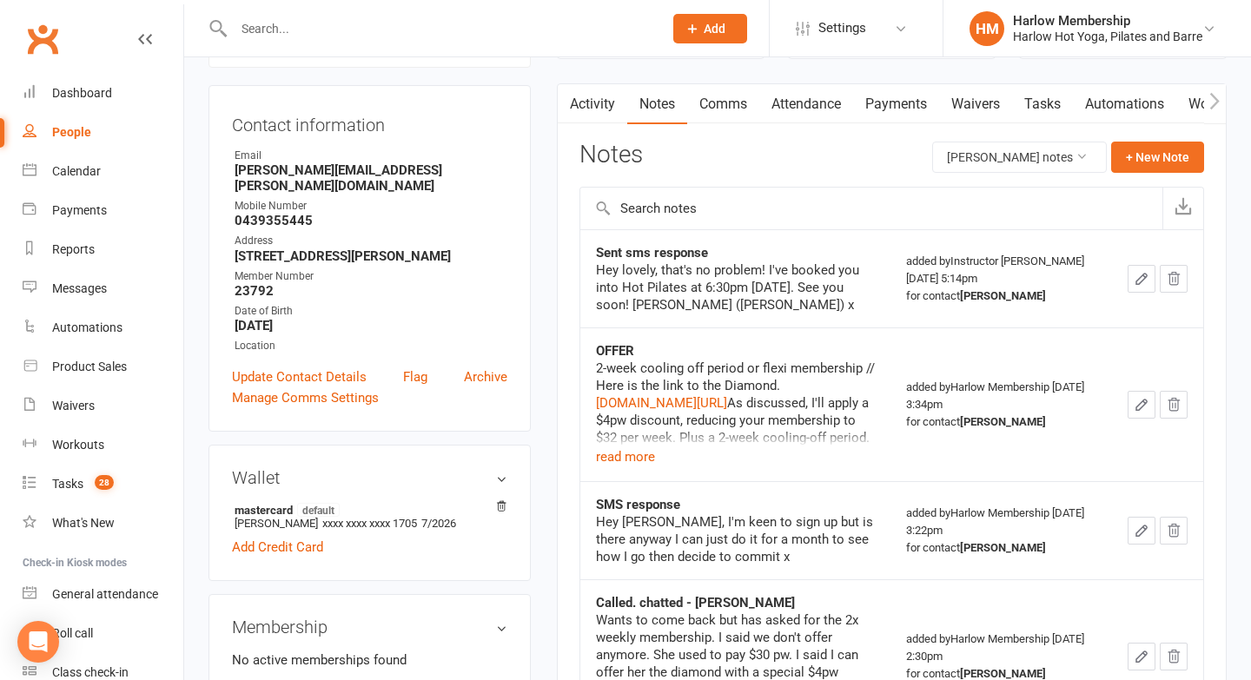
scroll to position [151, 0]
click at [1138, 401] on icon "button" at bounding box center [1142, 406] width 16 height 16
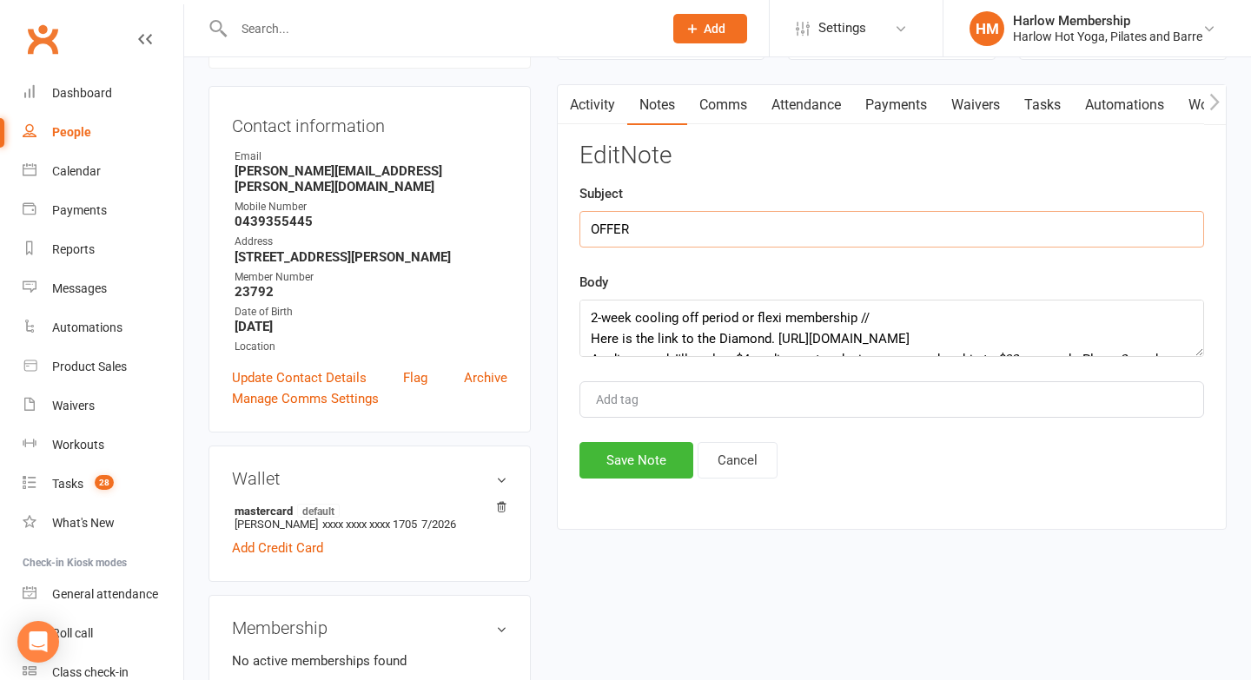
click at [645, 235] on input "OFFER" at bounding box center [891, 229] width 625 height 36
type input "OFFER - Krystyna"
click at [605, 455] on button "Save Note" at bounding box center [636, 460] width 114 height 36
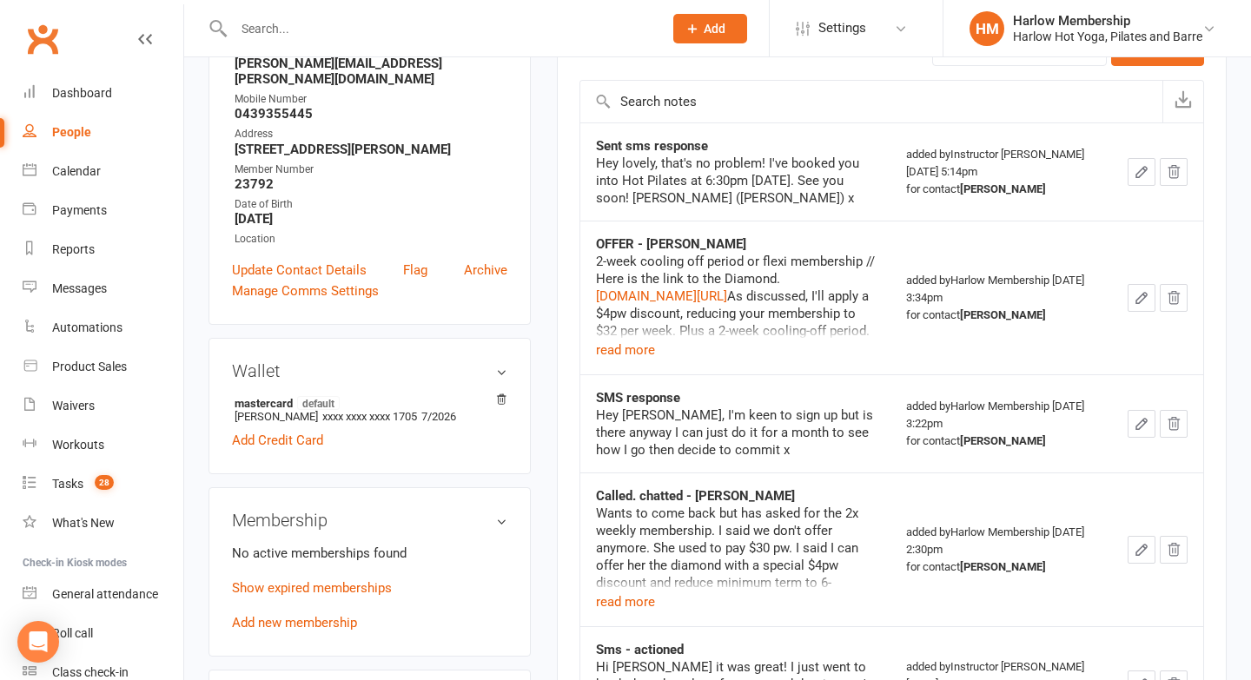
scroll to position [0, 0]
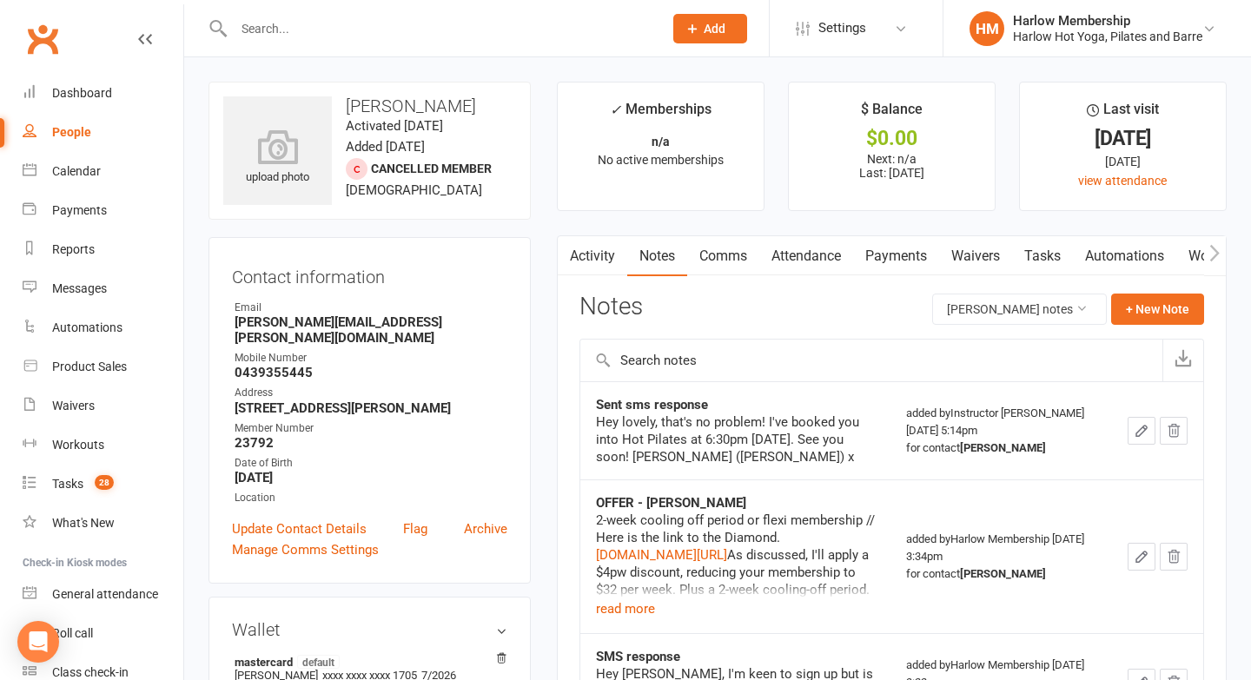
click at [1048, 253] on link "Tasks" at bounding box center [1042, 256] width 61 height 40
